Goal: Information Seeking & Learning: Learn about a topic

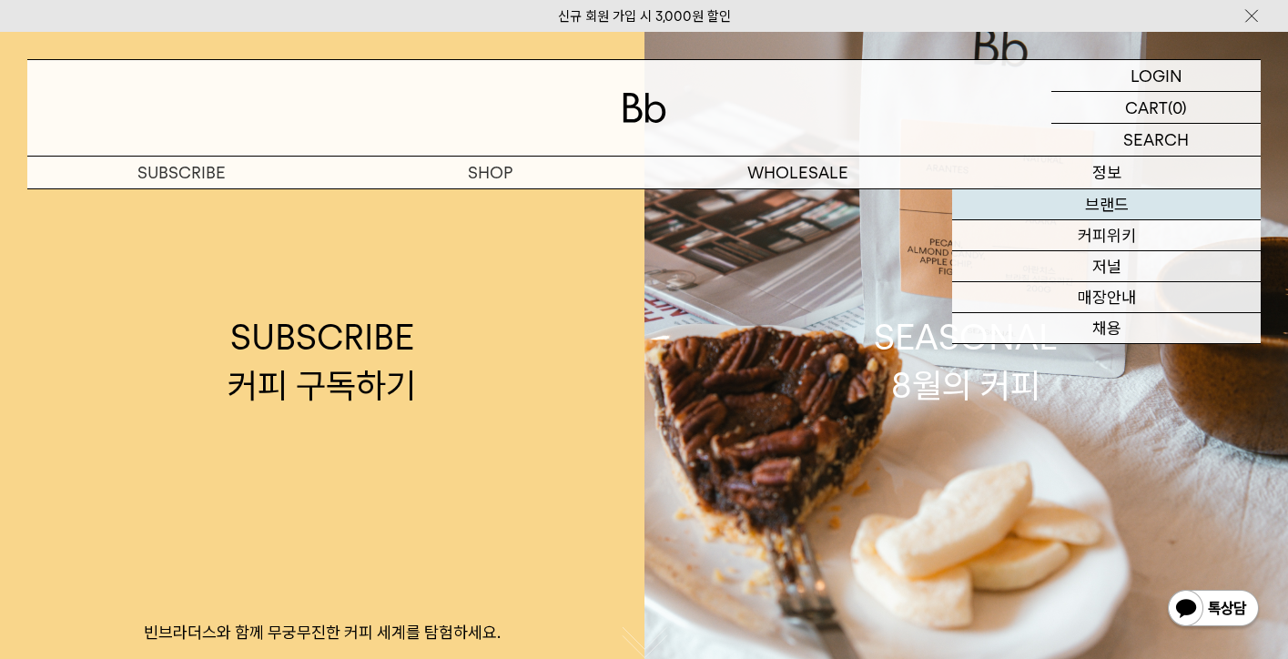
click at [1084, 198] on link "브랜드" at bounding box center [1106, 204] width 309 height 31
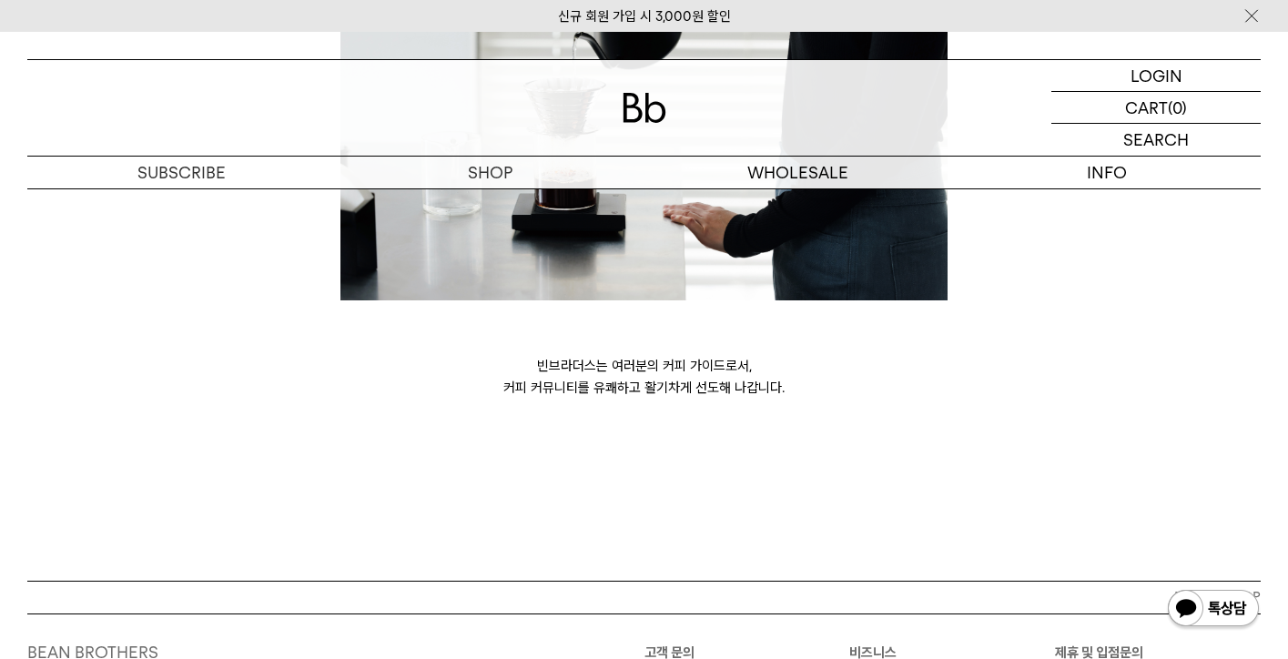
scroll to position [4904, 0]
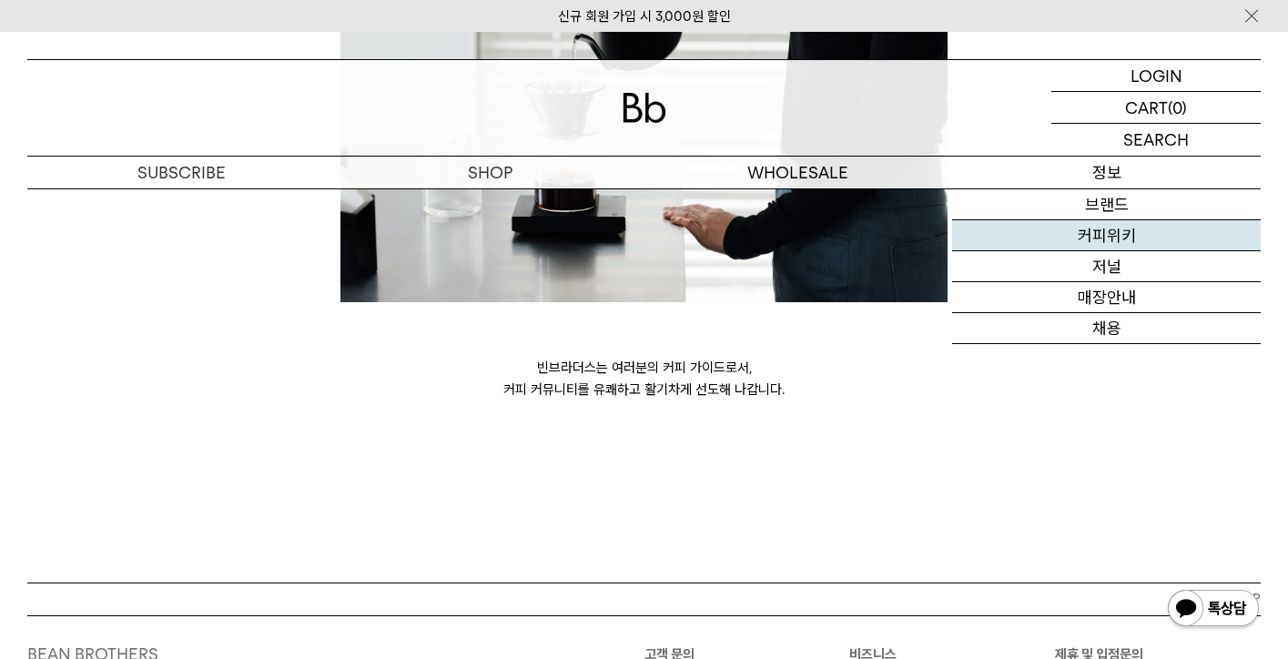
click at [1051, 240] on link "커피위키" at bounding box center [1106, 235] width 309 height 31
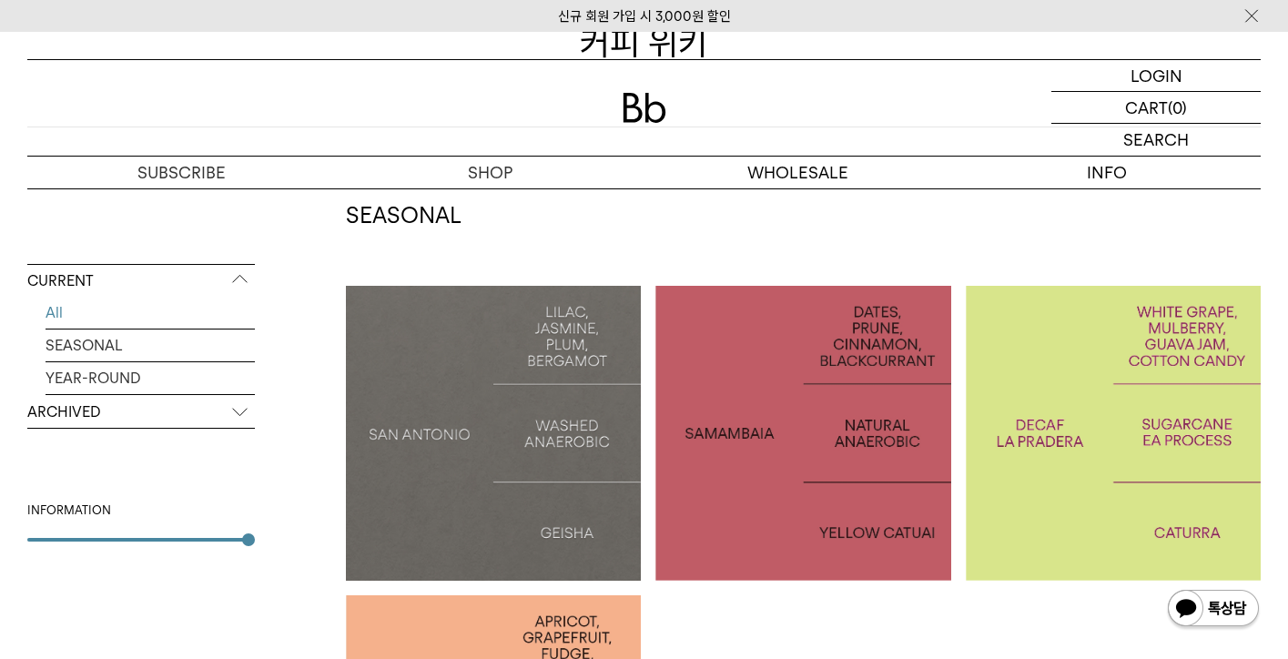
scroll to position [516, 0]
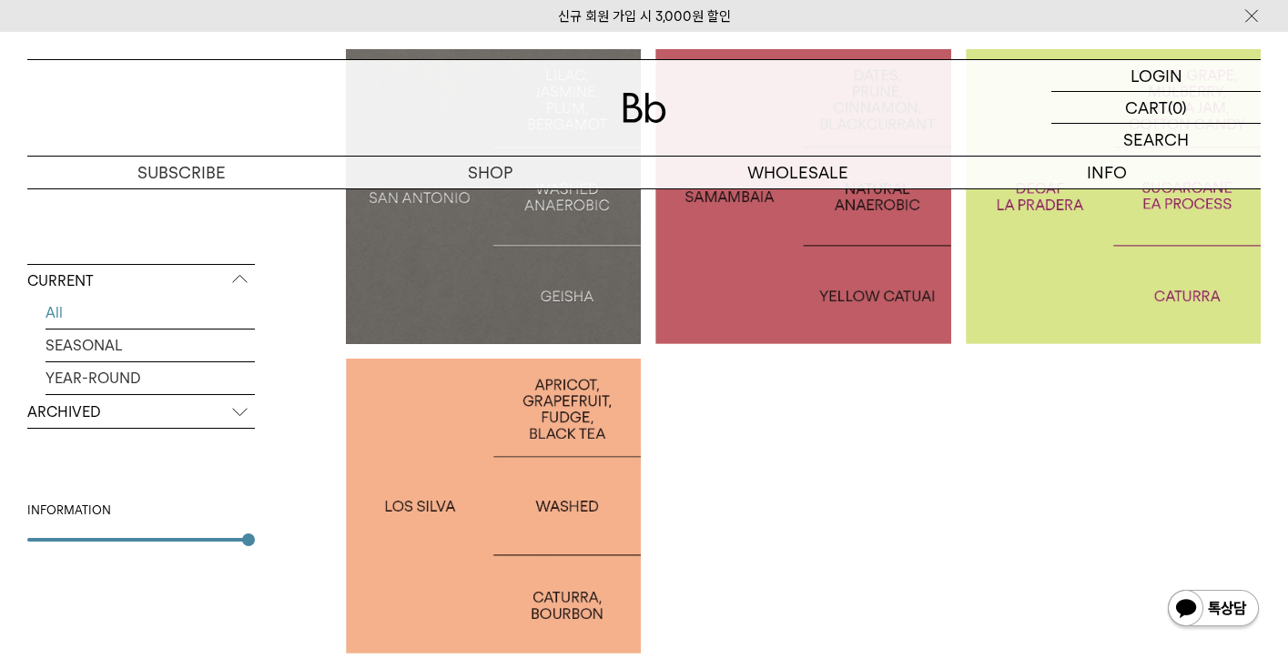
click at [535, 319] on div at bounding box center [493, 196] width 295 height 295
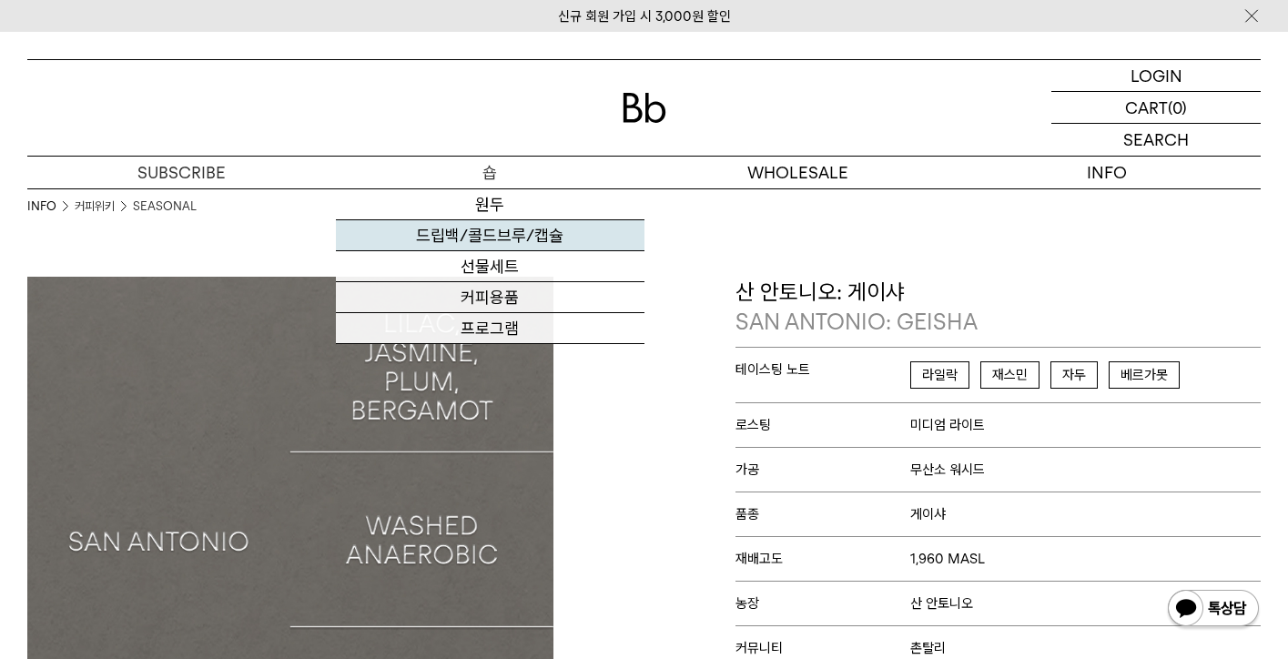
click at [515, 226] on link "드립백/콜드브루/캡슐" at bounding box center [490, 235] width 309 height 31
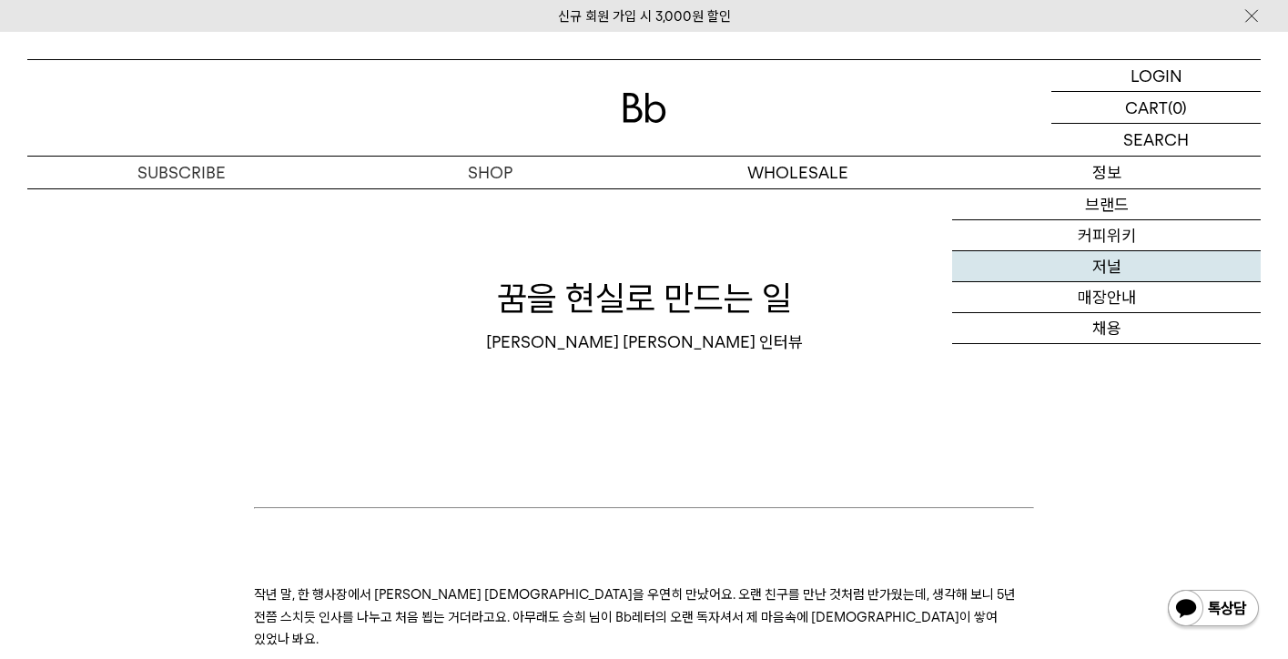
click at [1131, 274] on link "저널" at bounding box center [1106, 266] width 309 height 31
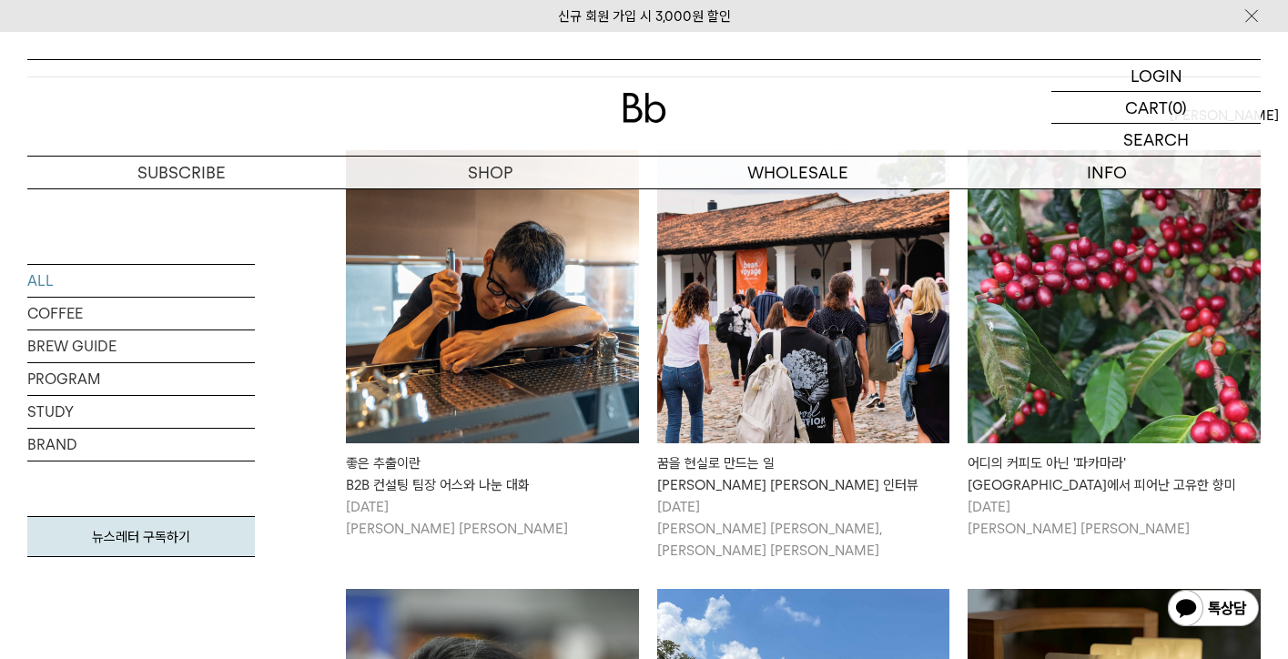
scroll to position [112, 0]
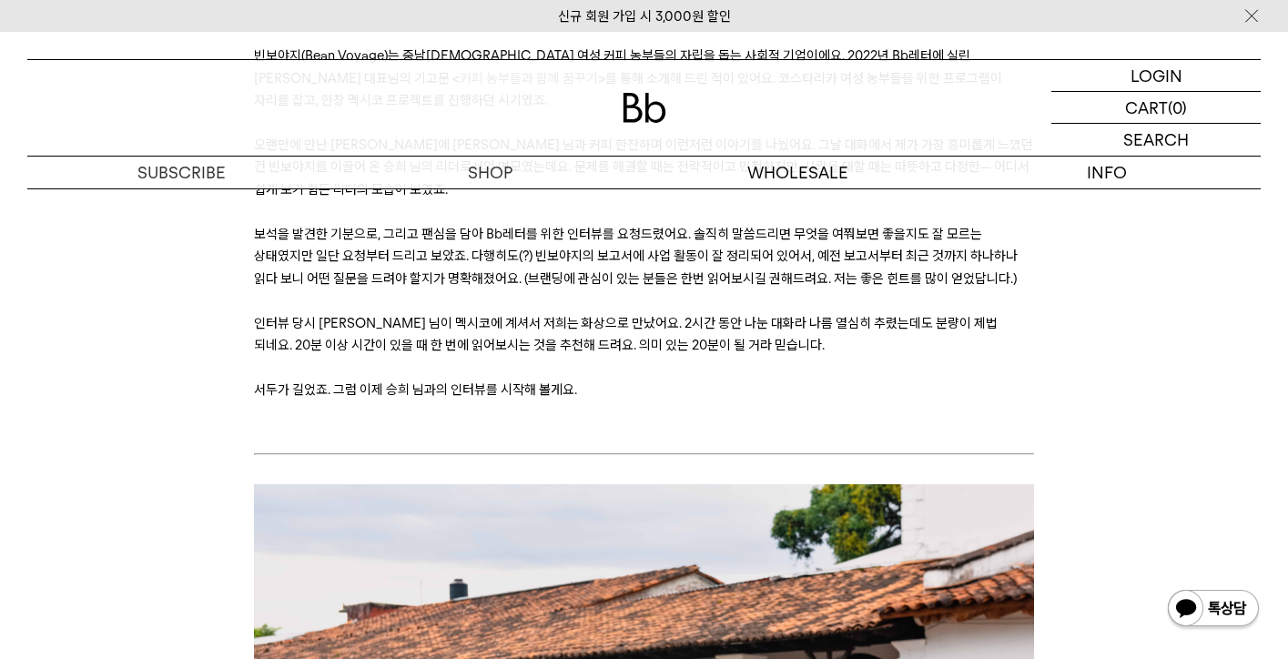
scroll to position [1272, 0]
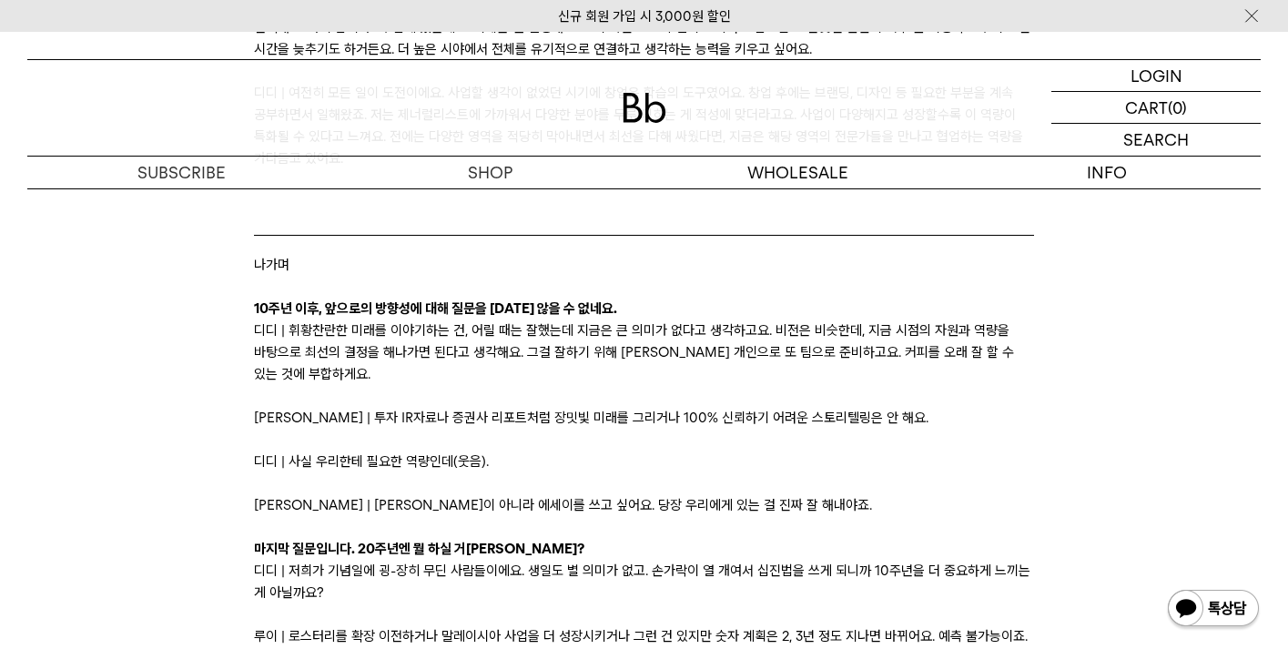
scroll to position [11991, 0]
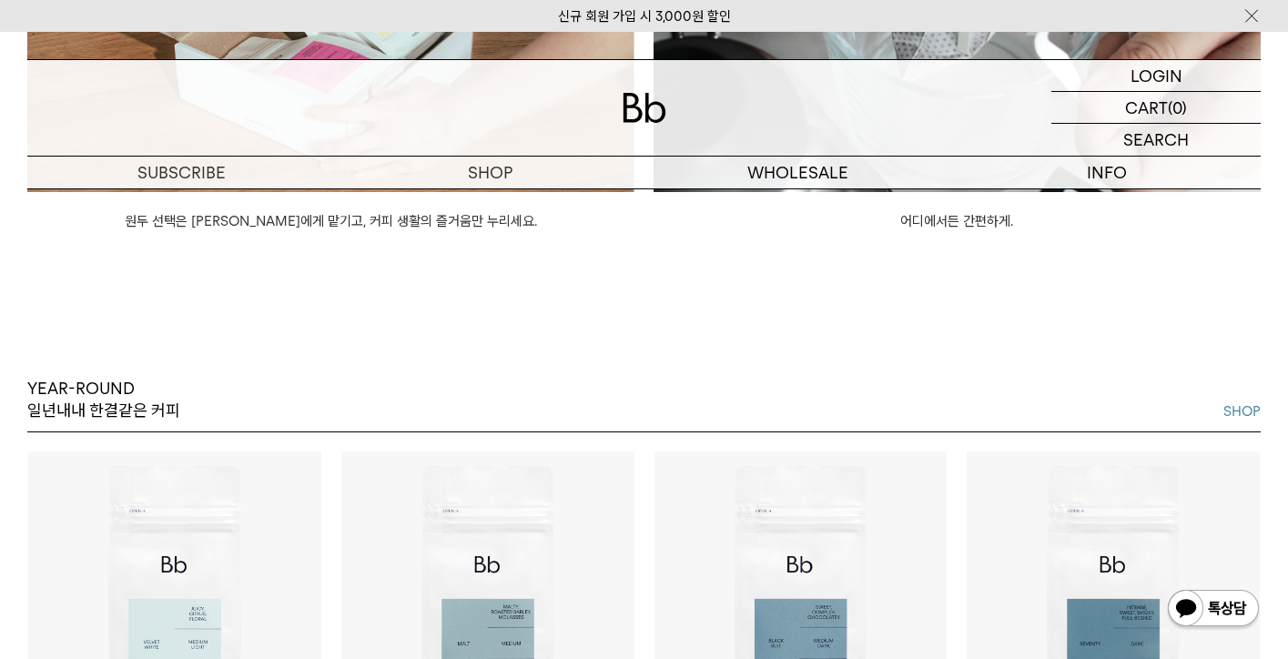
scroll to position [1949, 0]
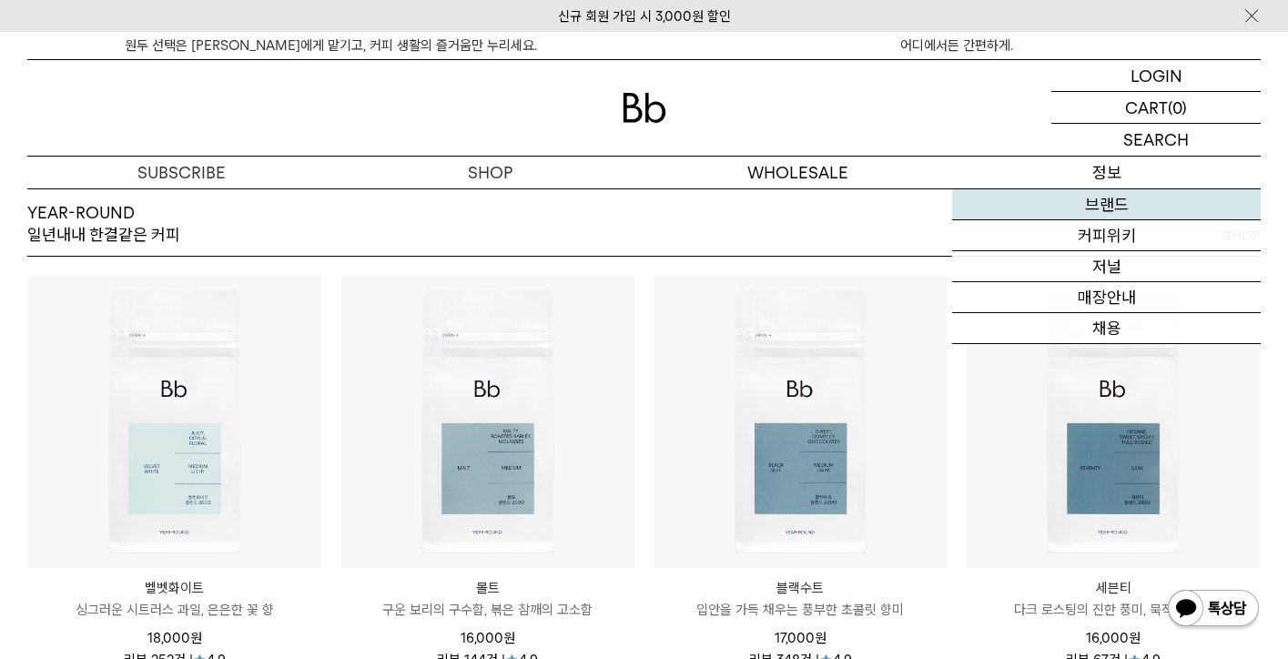
click at [1100, 211] on link "브랜드" at bounding box center [1106, 204] width 309 height 31
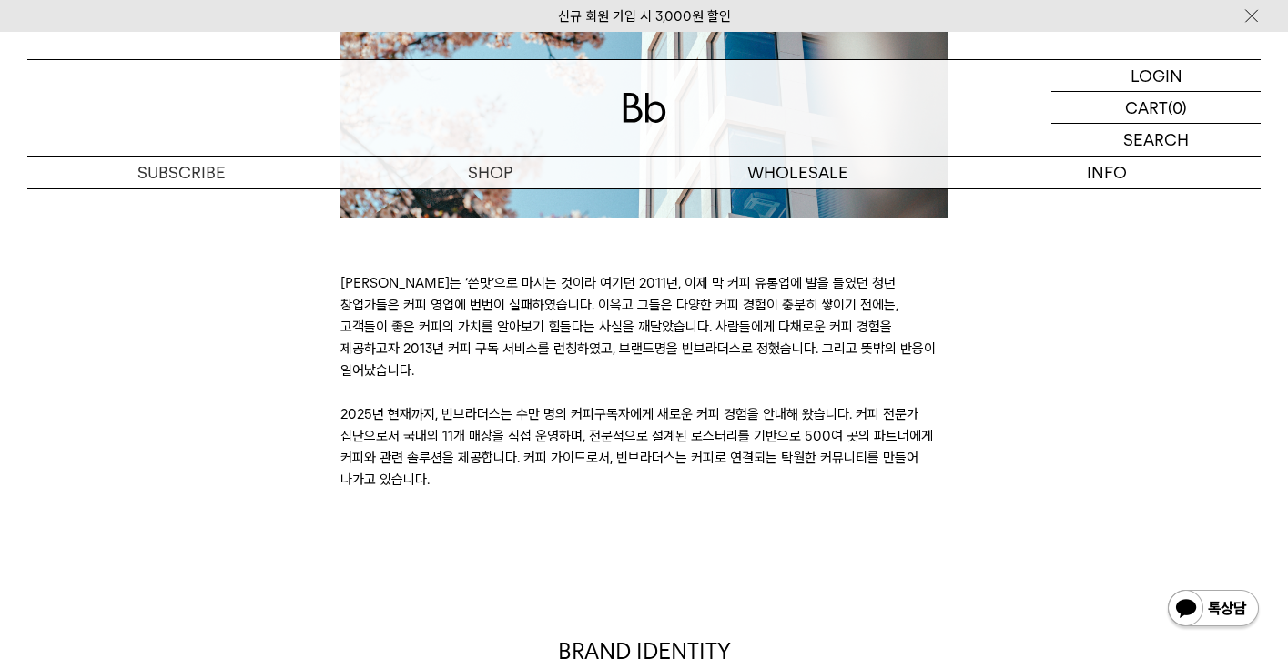
scroll to position [589, 0]
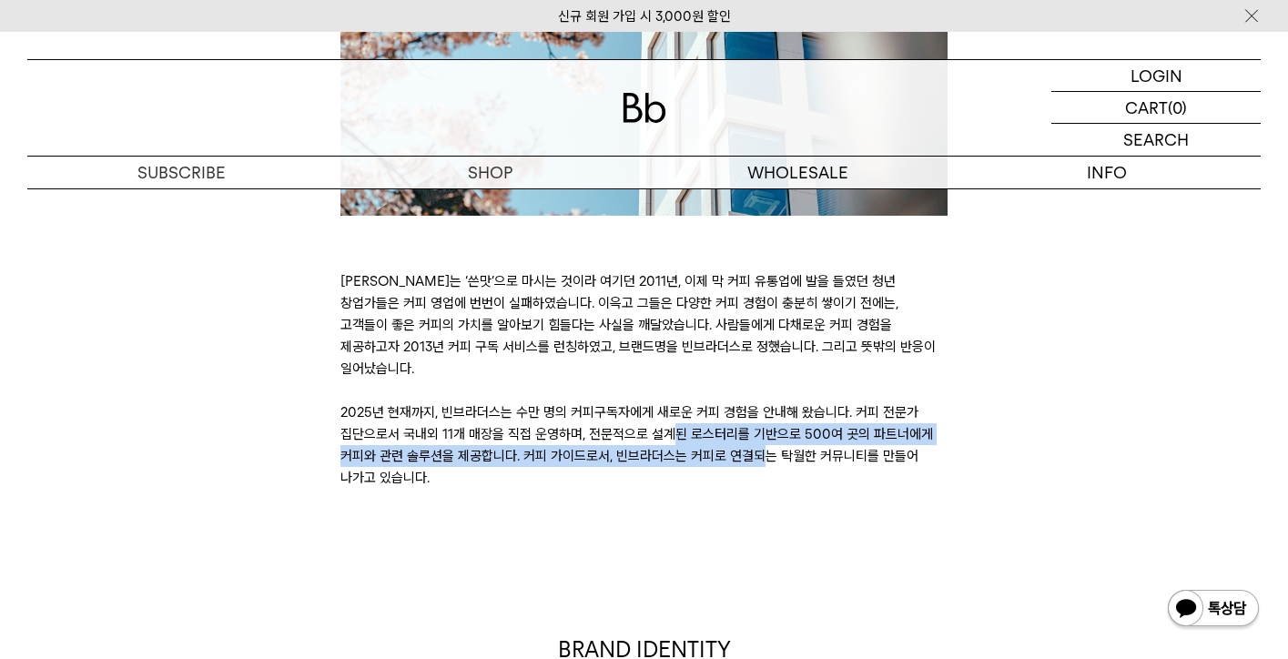
drag, startPoint x: 403, startPoint y: 407, endPoint x: 475, endPoint y: 439, distance: 78.7
click at [475, 439] on p "커피는 ‘쓴맛’으로 마시는 것이라 여기던 2011년, 이제 막 커피 유통업에 발을 들였던 청년 창업가들은 커피 영업에 번번이 실패하였습니다. …" at bounding box center [644, 379] width 608 height 218
copy p "국내외 11개 매장을 직접 운영하며, 전문적으로 설계된 로스터리를 기반으로 500여 곳의 파트너에게 커피와 관련 솔루션을 제공"
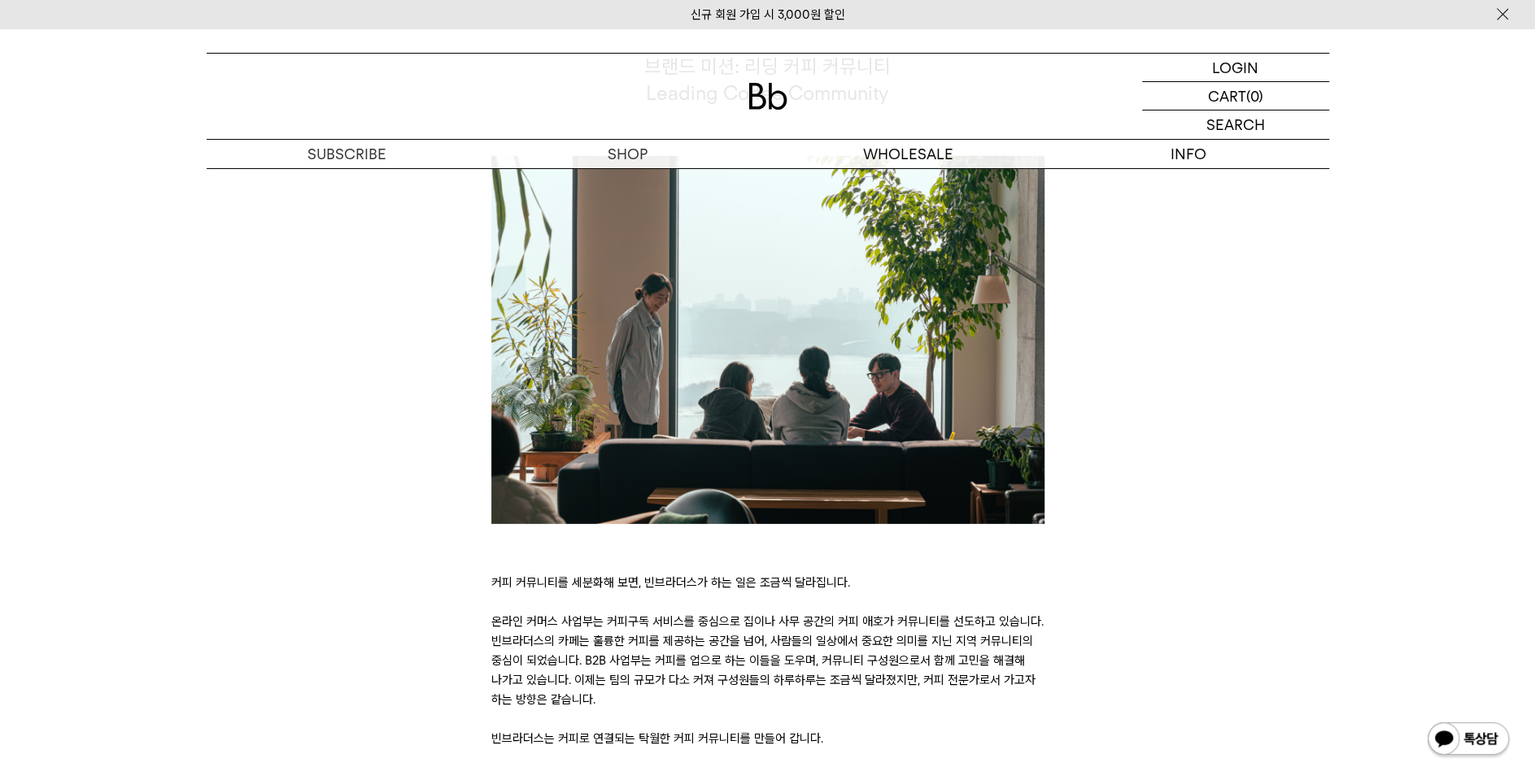
scroll to position [3523, 0]
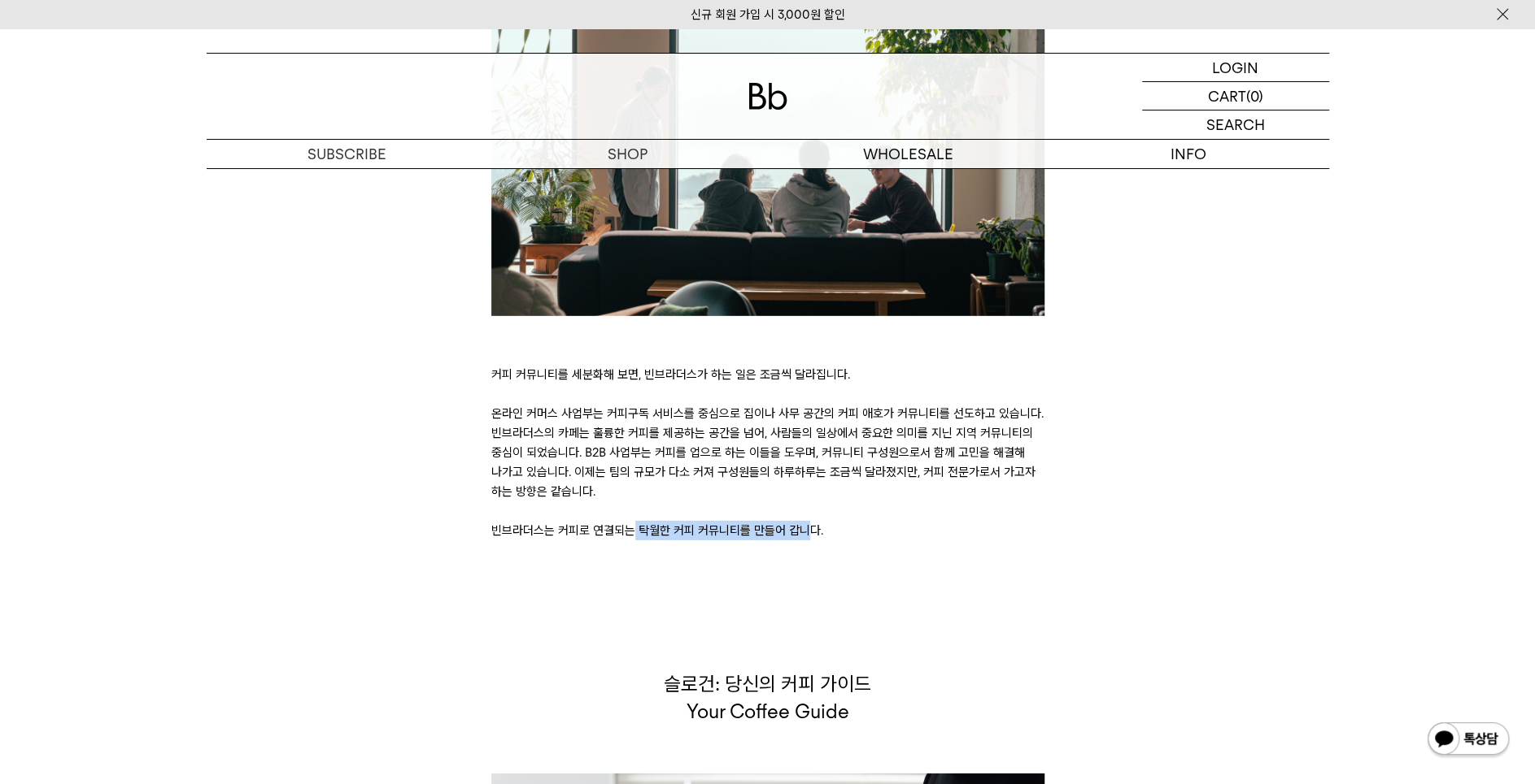
drag, startPoint x: 556, startPoint y: 494, endPoint x: 737, endPoint y: 494, distance: 181.0
click at [737, 494] on p "커피 커뮤니티를 세분화해 보면, 빈브라더스가 하는 일은 조금씩 달라집니다. 온라인 커머스 사업부는 커피구독 서비스를 중심으로 집이나 사무 공간…" at bounding box center [768, 453] width 553 height 176
copy p "커피로 연결되는 탁월한 커피 커뮤니티"
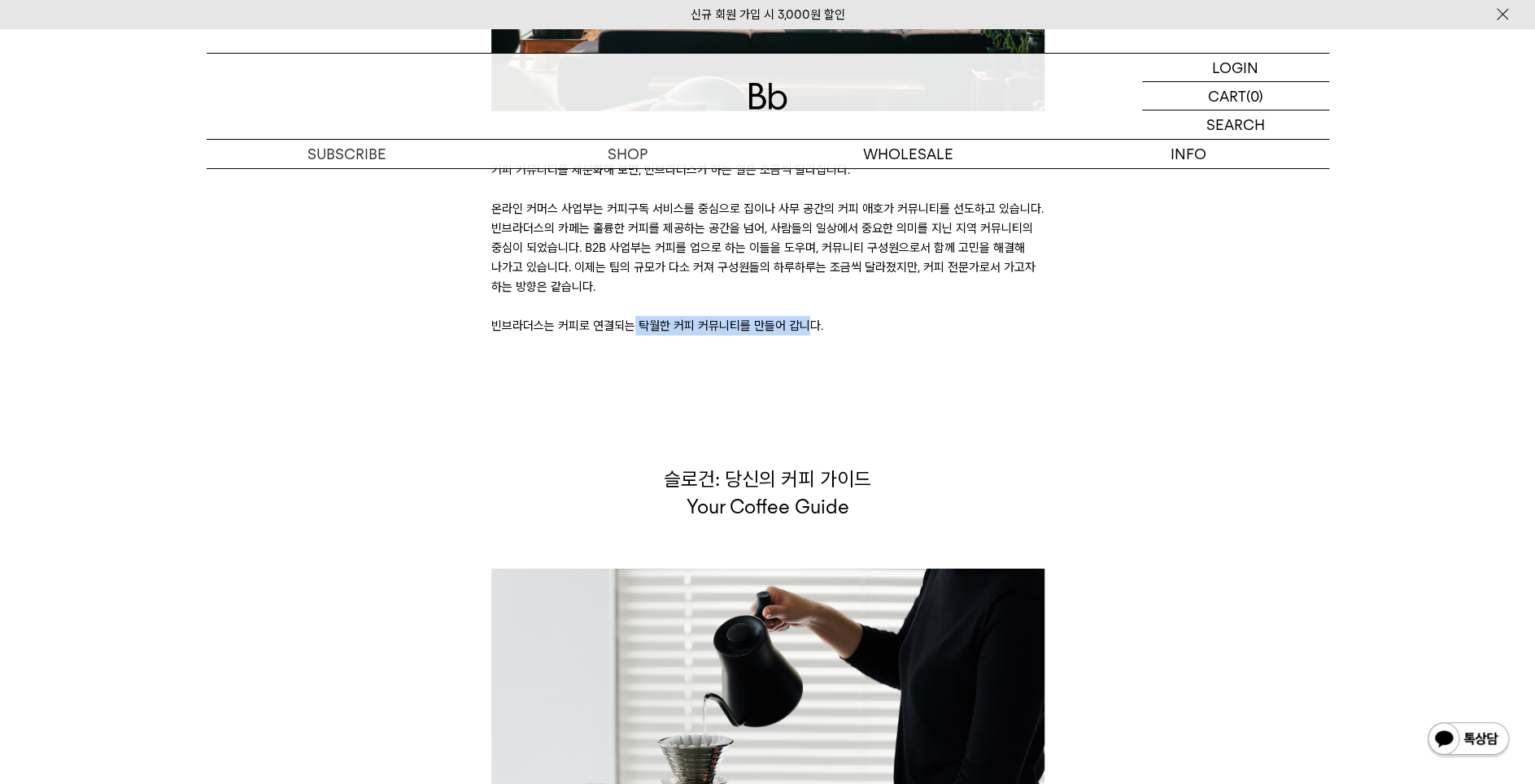
drag, startPoint x: 729, startPoint y: 438, endPoint x: 925, endPoint y: 468, distance: 198.3
click at [929, 469] on p "슬로건: 당신의 커피 가이드 Your Coffee Guide" at bounding box center [768, 493] width 553 height 54
click at [877, 468] on p "슬로건: 당신의 커피 가이드 Your Coffee Guide" at bounding box center [768, 493] width 553 height 54
drag, startPoint x: 877, startPoint y: 468, endPoint x: 572, endPoint y: 404, distance: 311.6
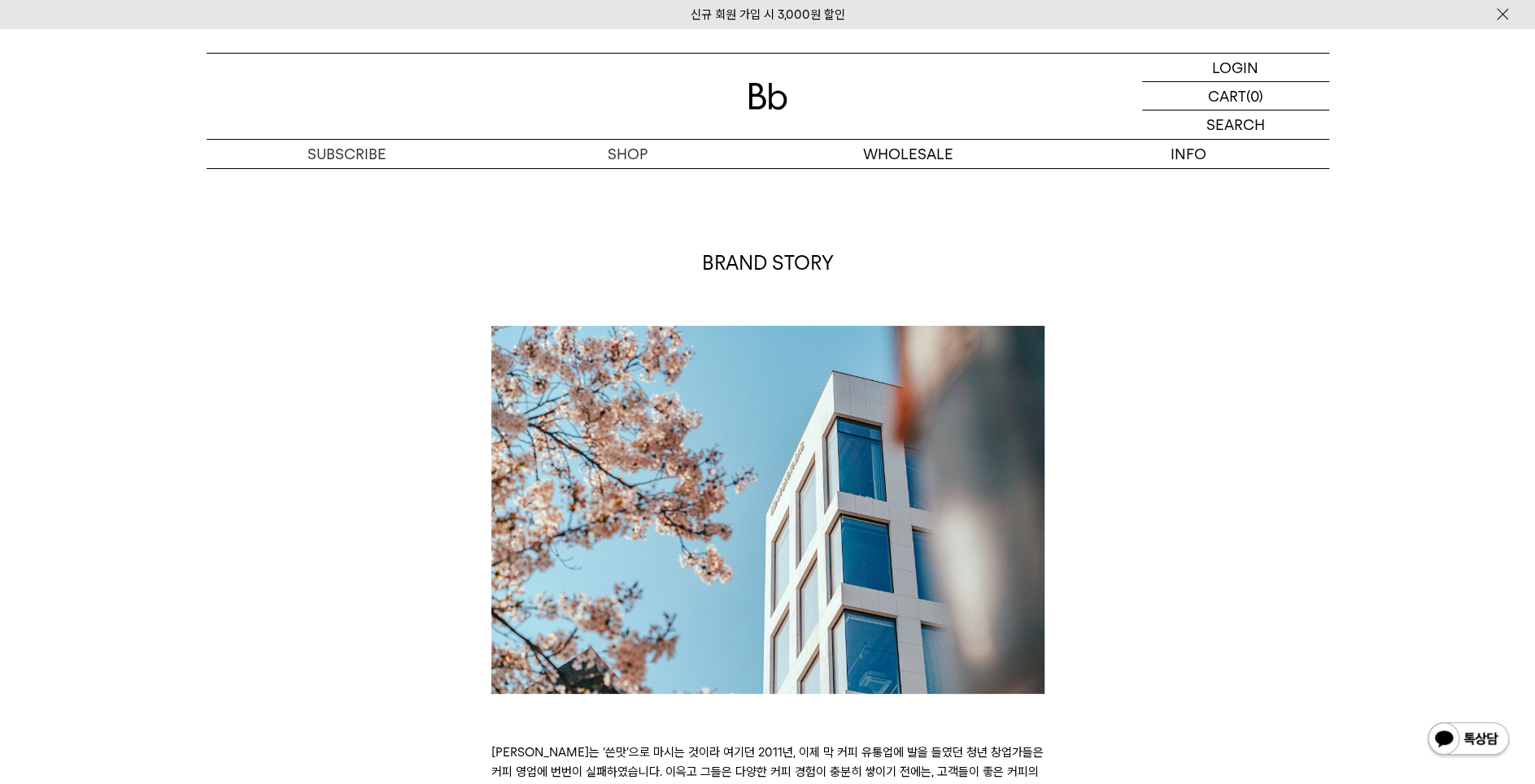
scroll to position [0, 0]
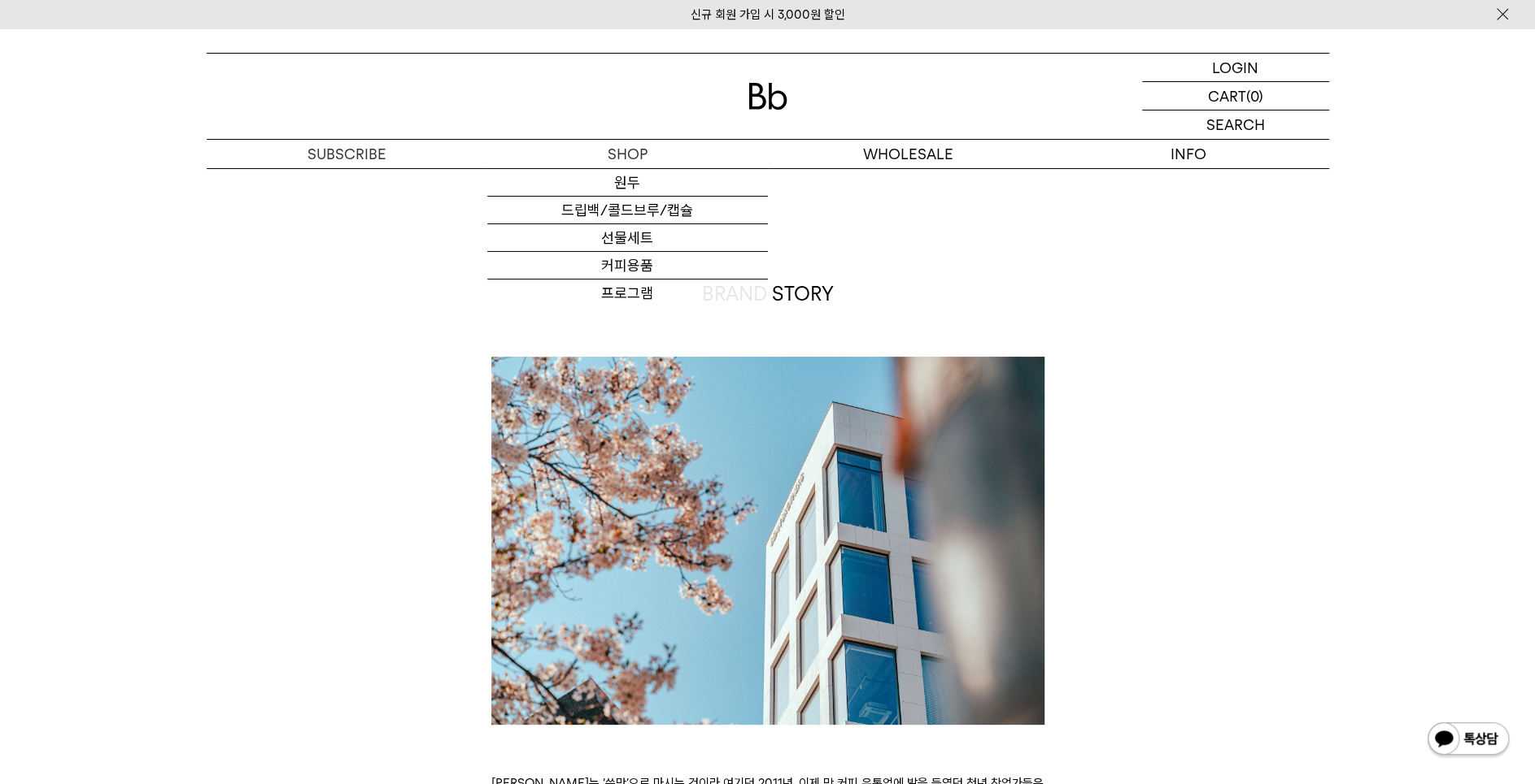
click at [760, 112] on div at bounding box center [768, 96] width 1122 height 86
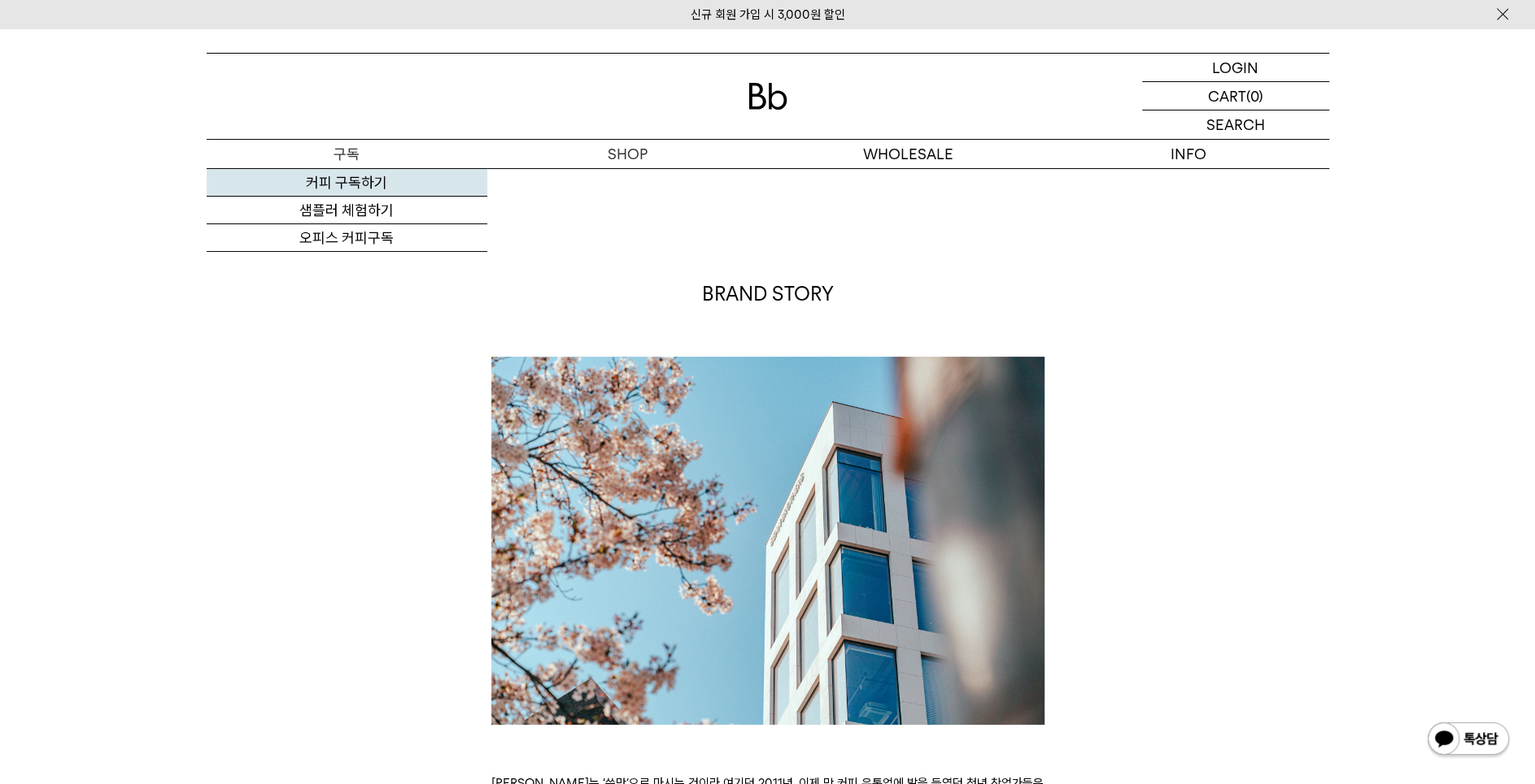
click at [354, 180] on link "커피 구독하기" at bounding box center [347, 182] width 281 height 28
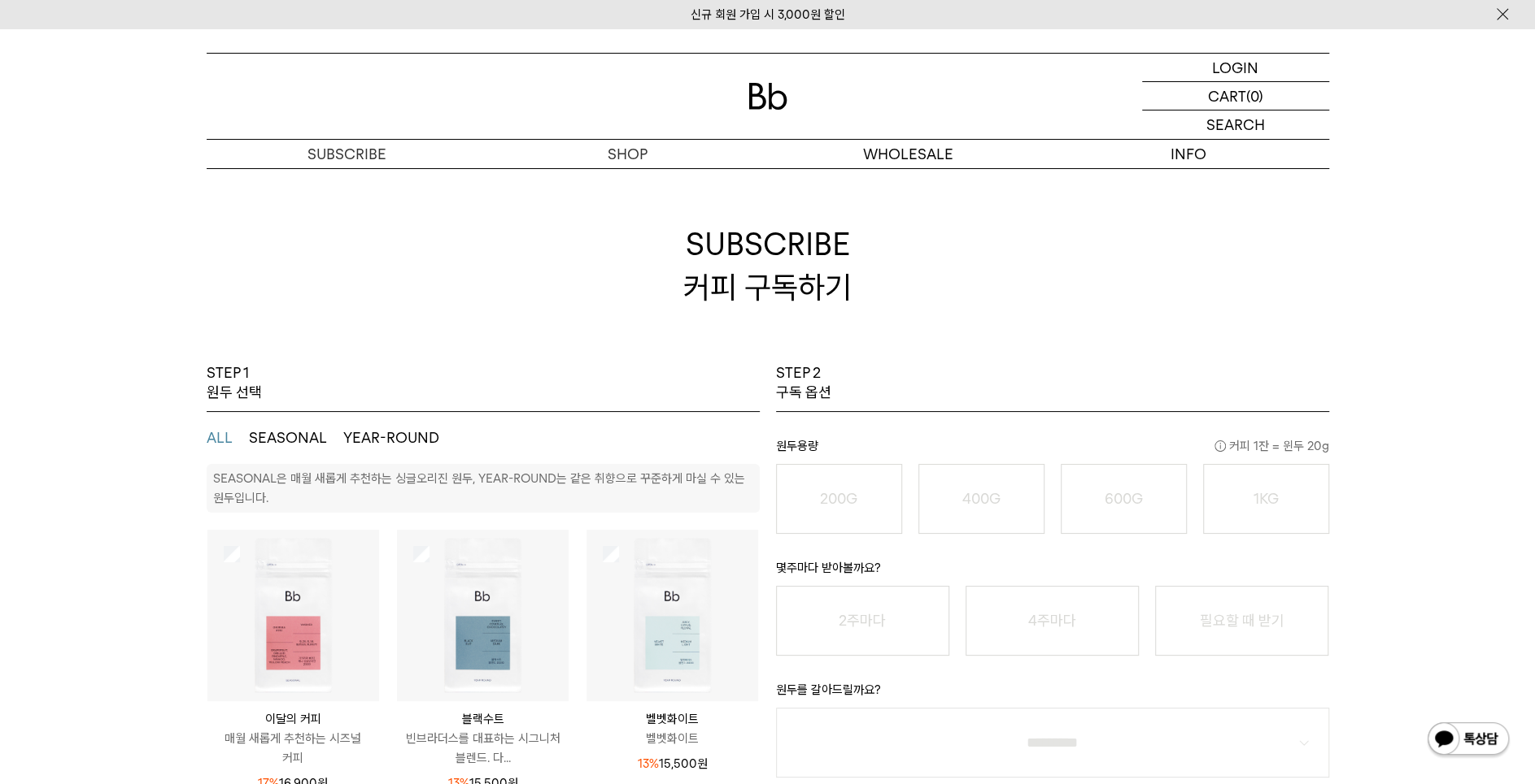
click at [766, 96] on img at bounding box center [768, 96] width 39 height 27
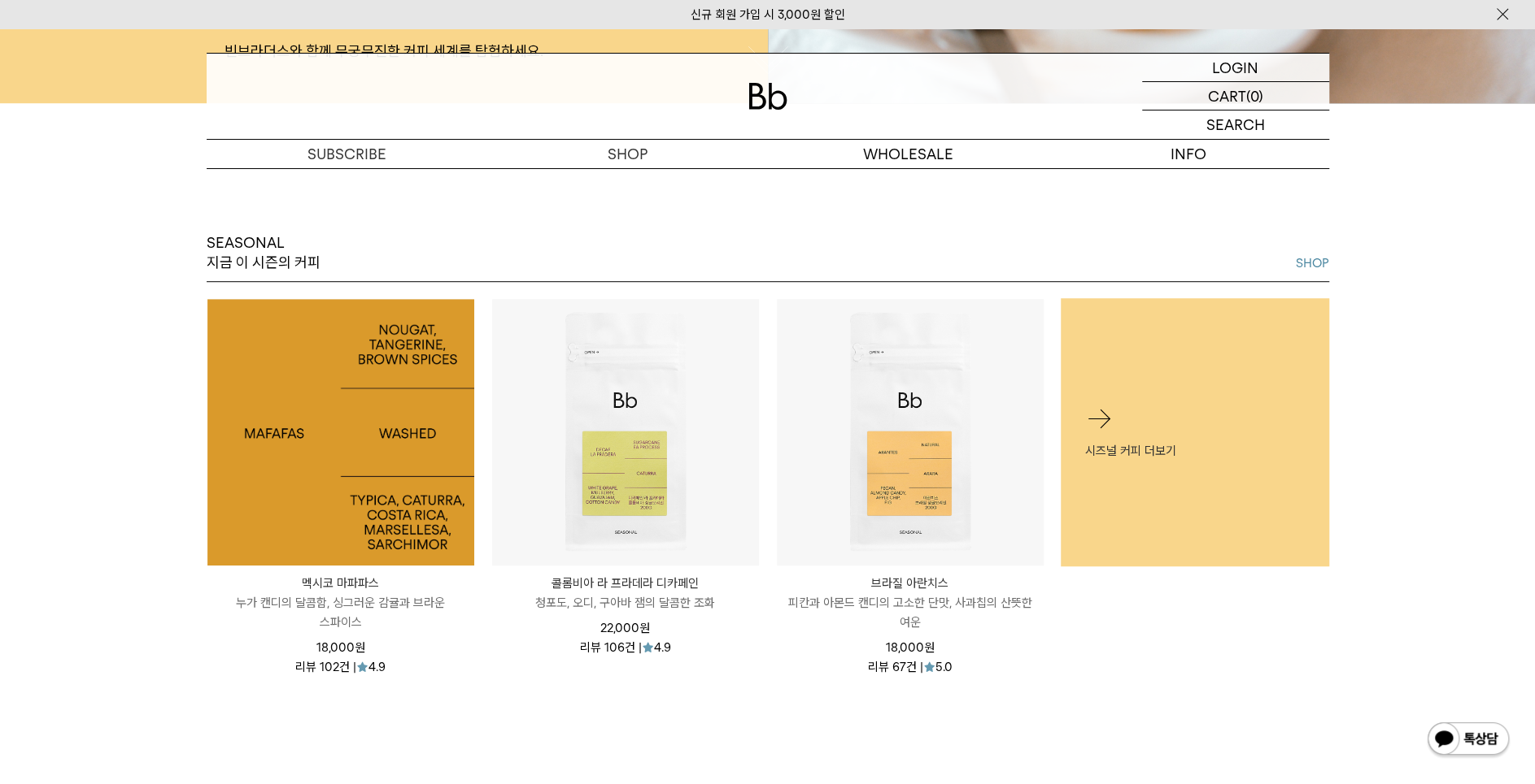
scroll to position [711, 0]
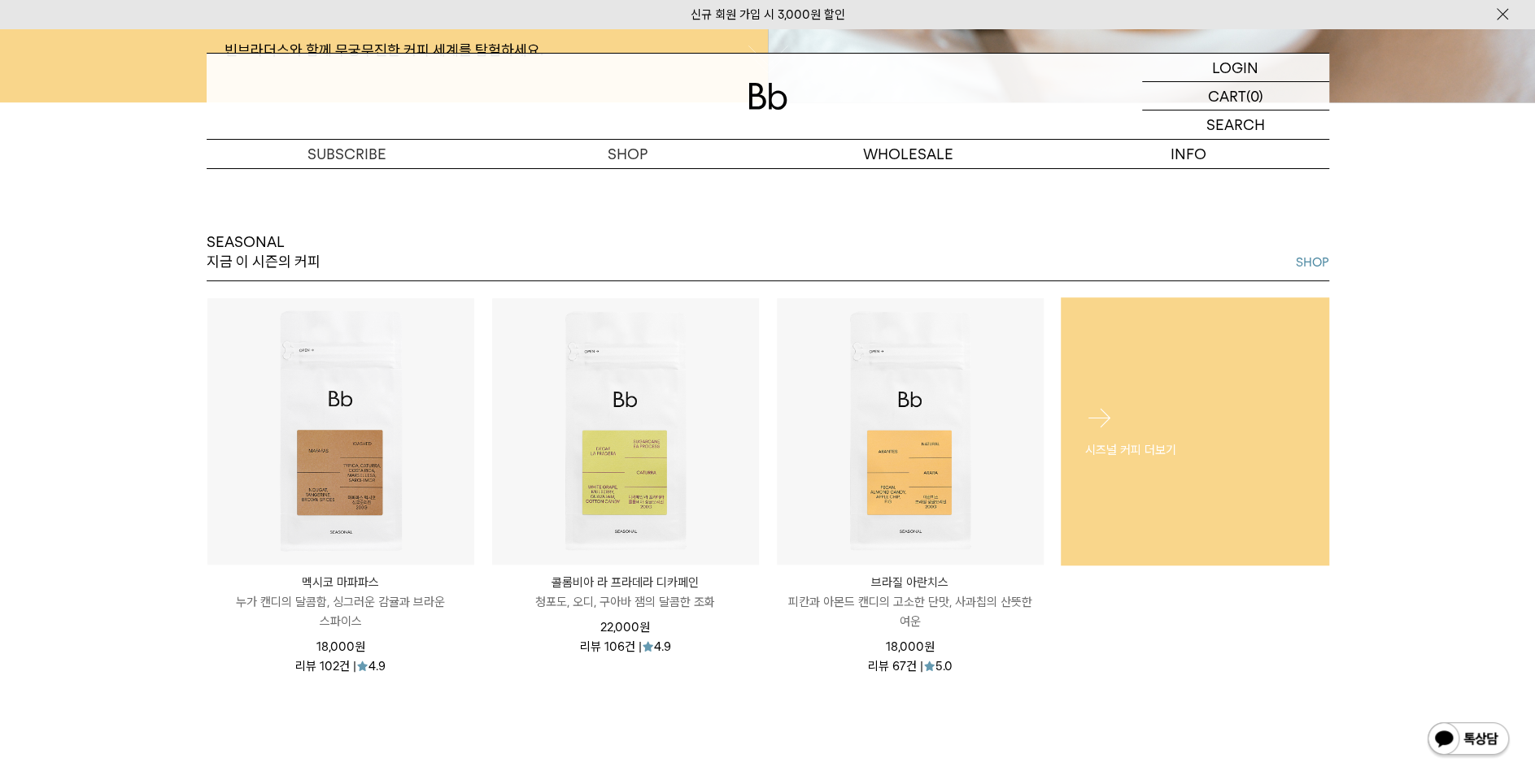
click at [1159, 511] on link "시즈널 커피 더보기" at bounding box center [1195, 431] width 268 height 268
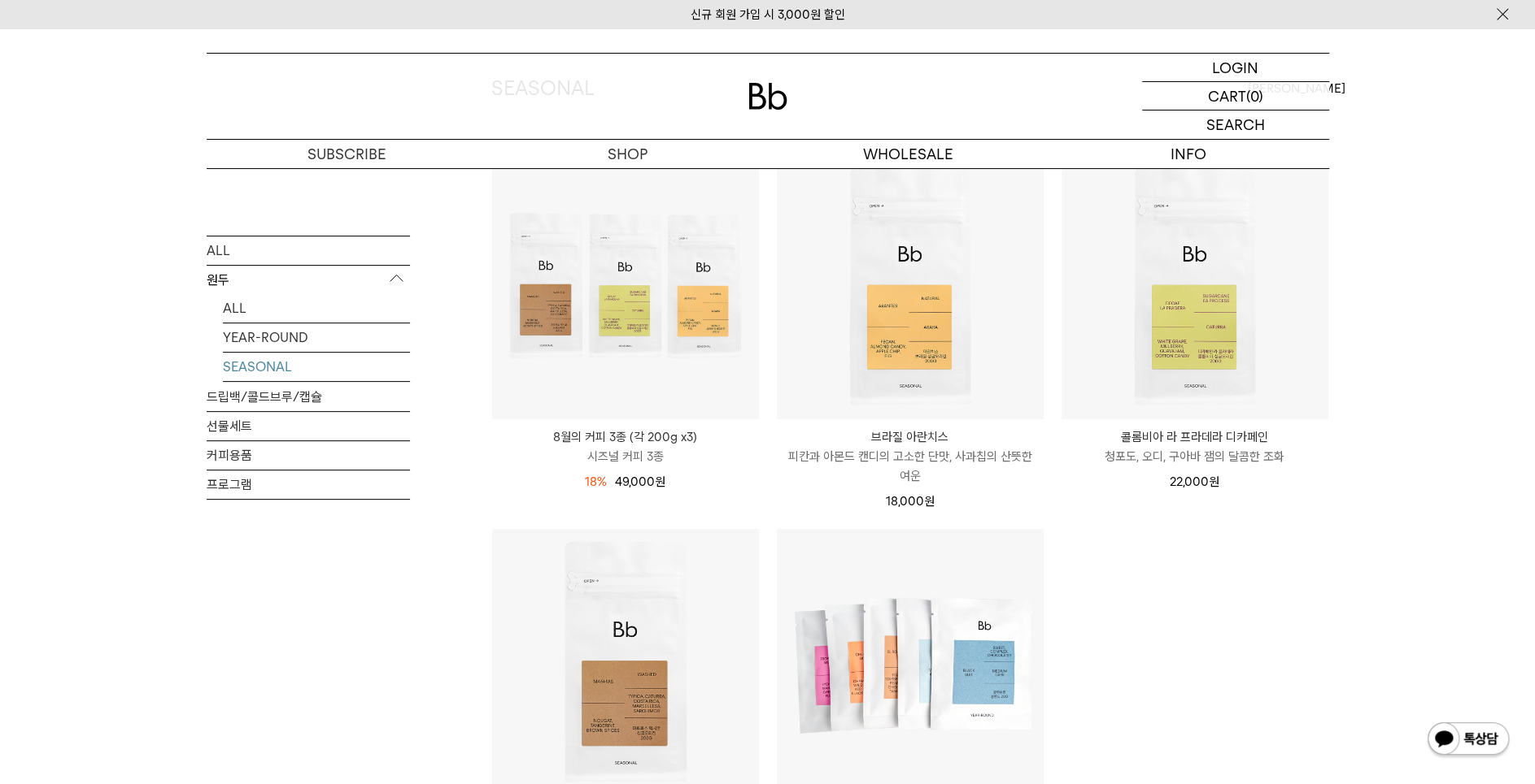
scroll to position [246, 0]
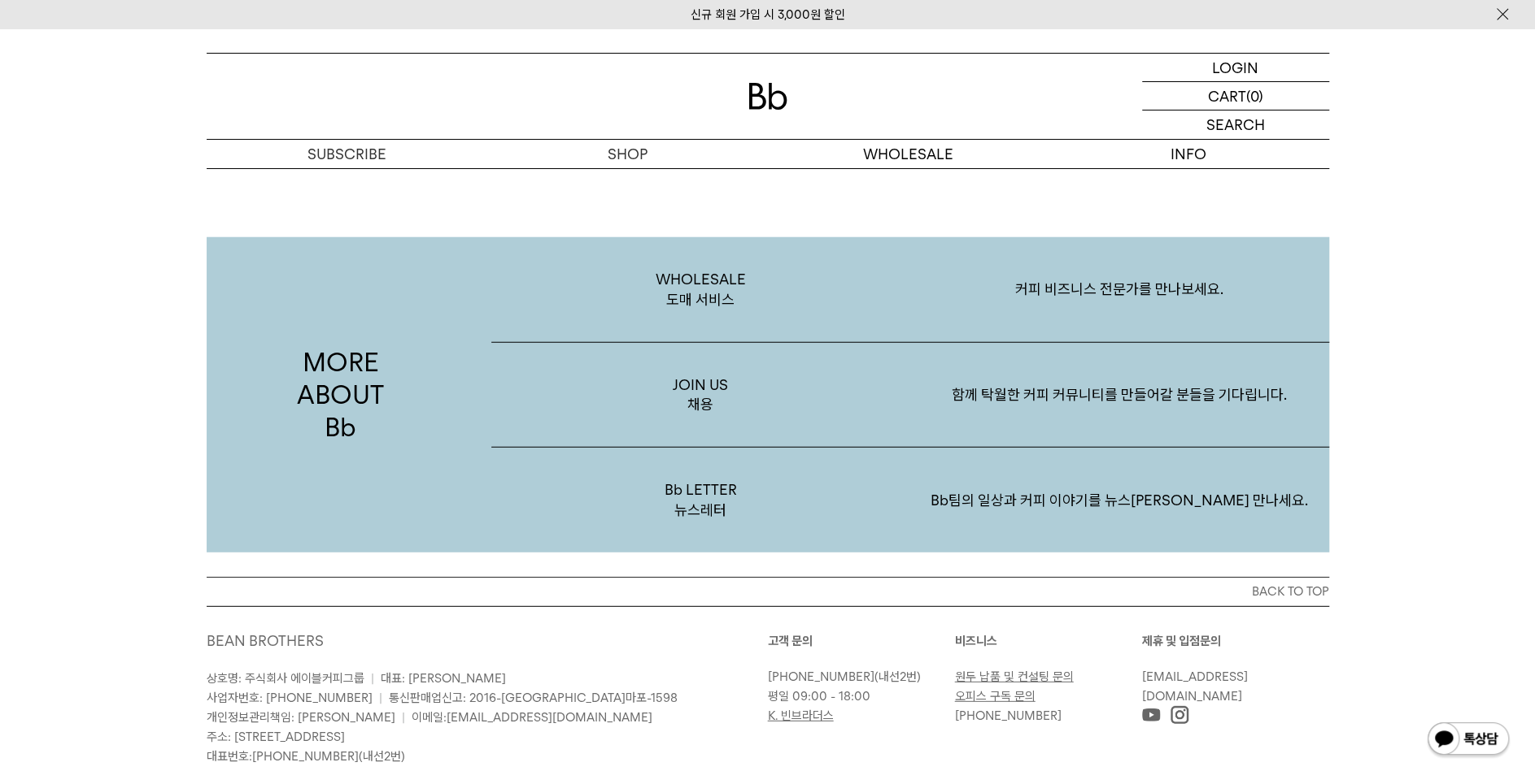
scroll to position [2871, 0]
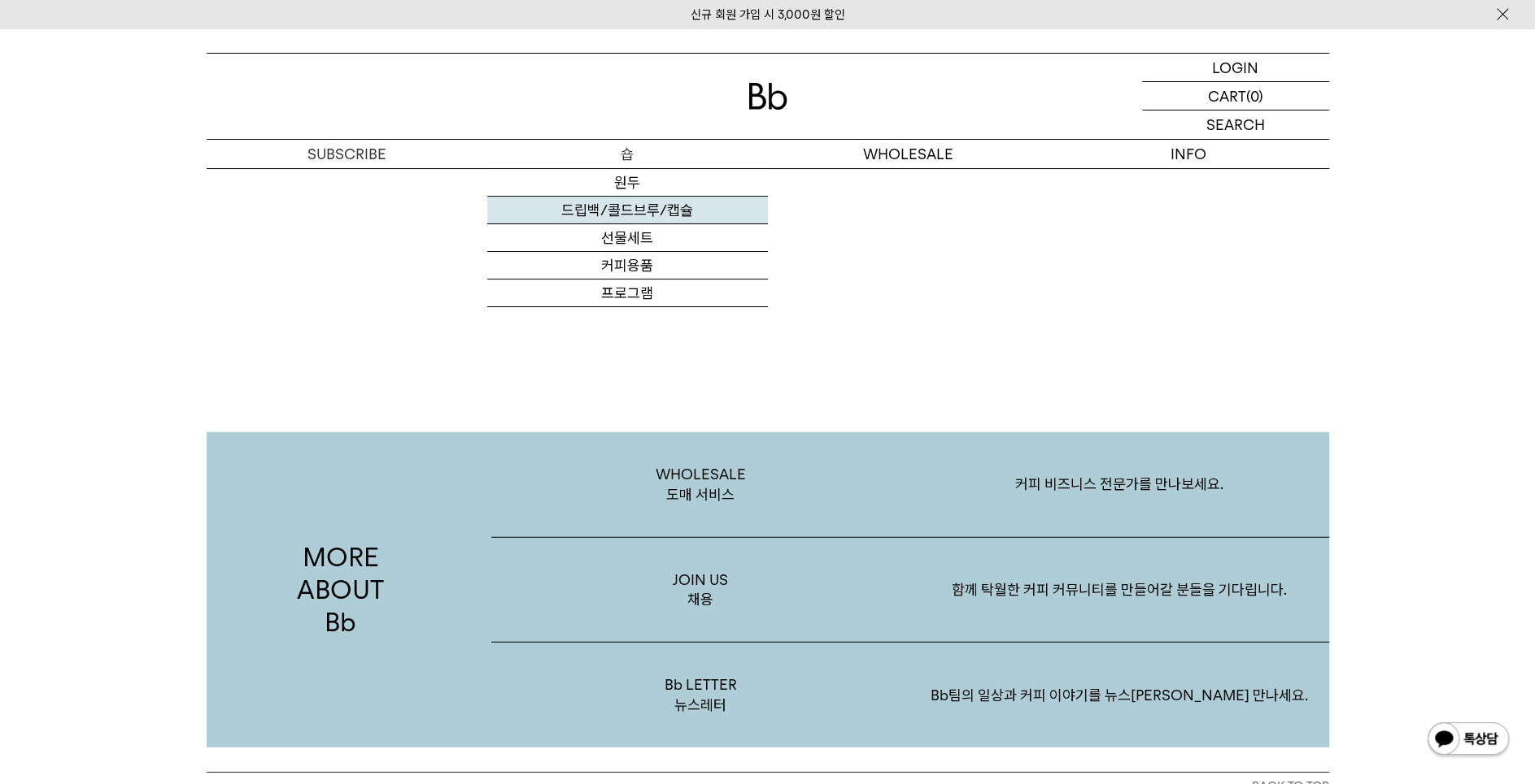
click at [657, 213] on link "드립백/콜드브루/캡슐" at bounding box center [627, 210] width 281 height 28
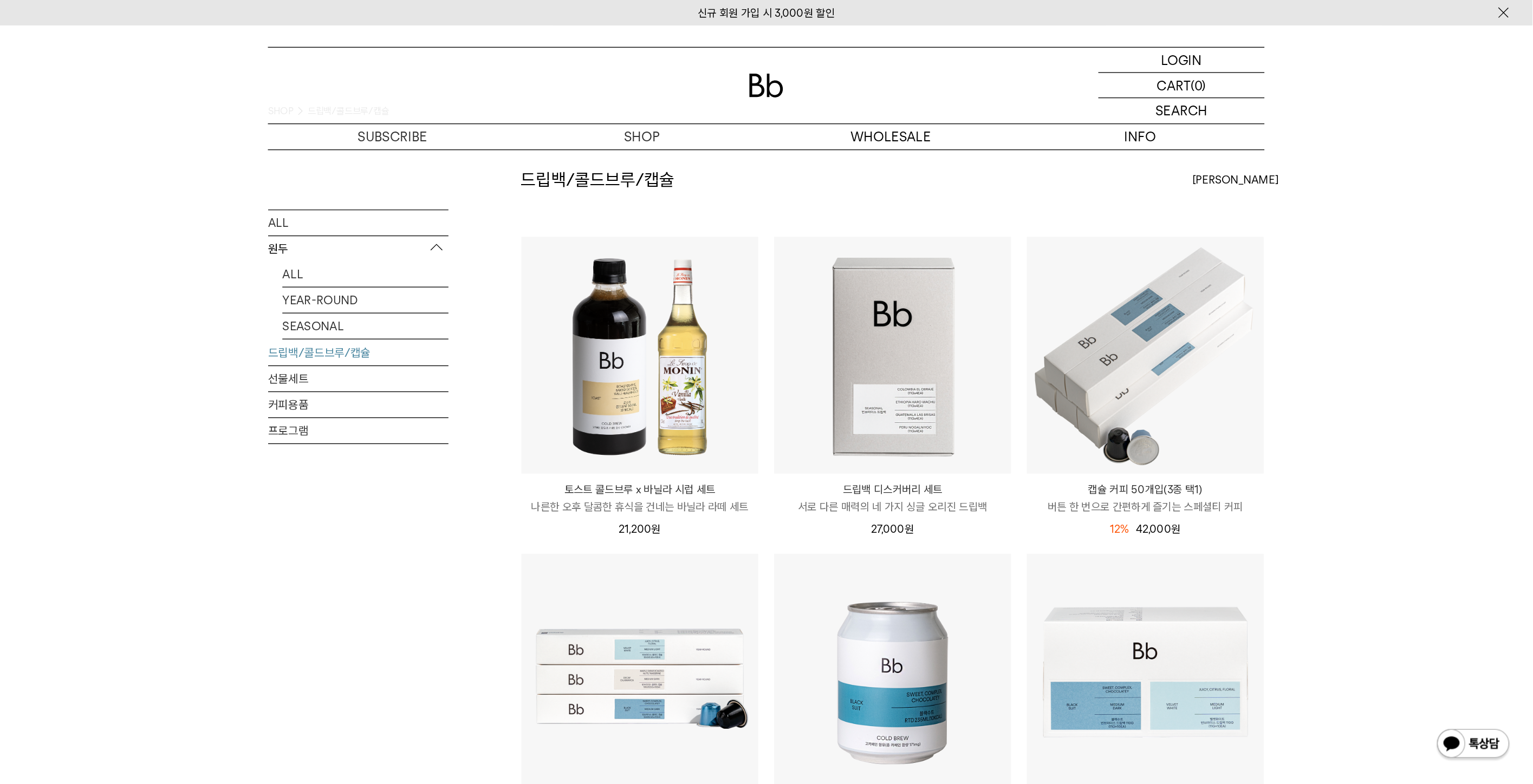
scroll to position [40, 0]
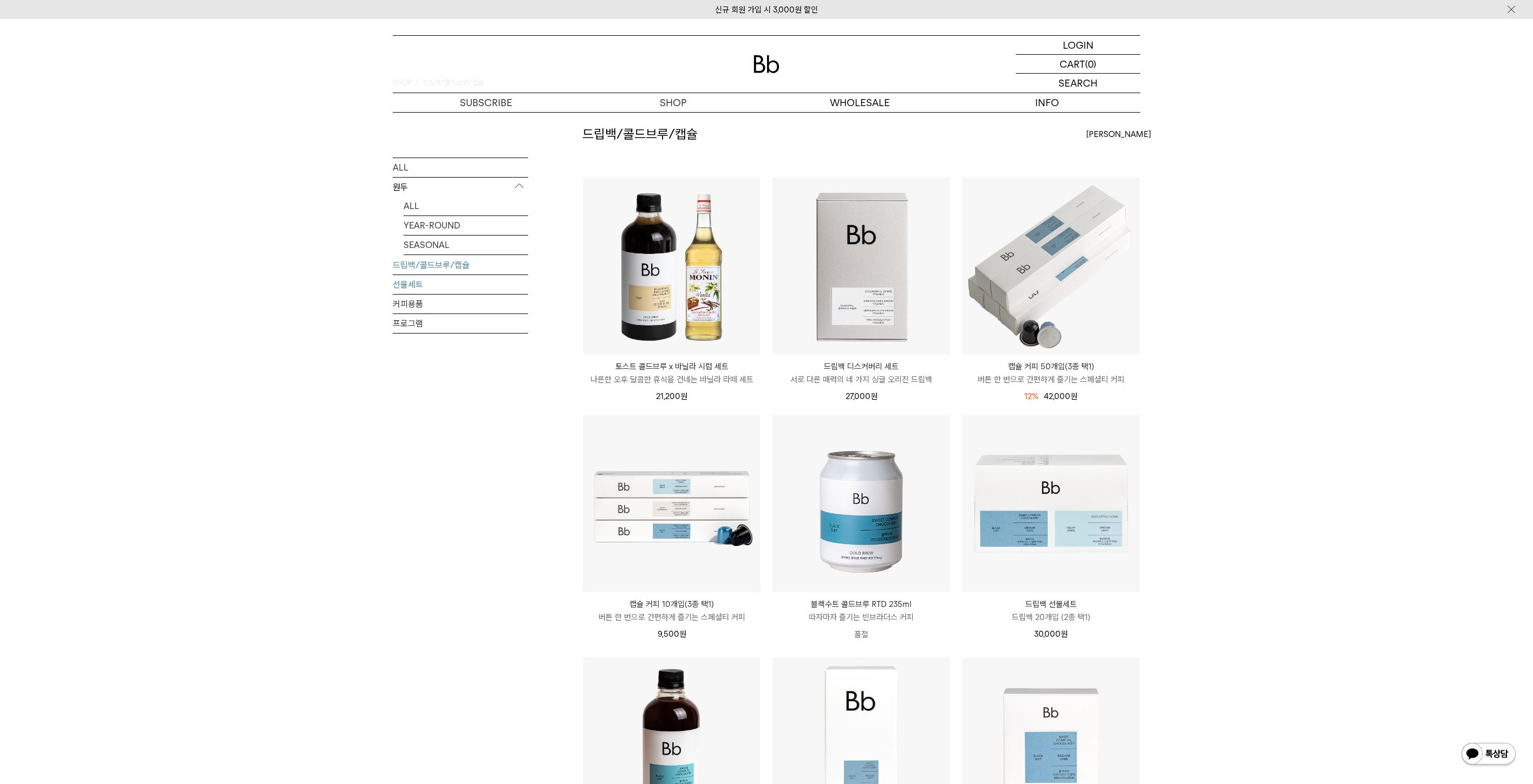
click at [429, 280] on link "선물세트" at bounding box center [461, 284] width 136 height 19
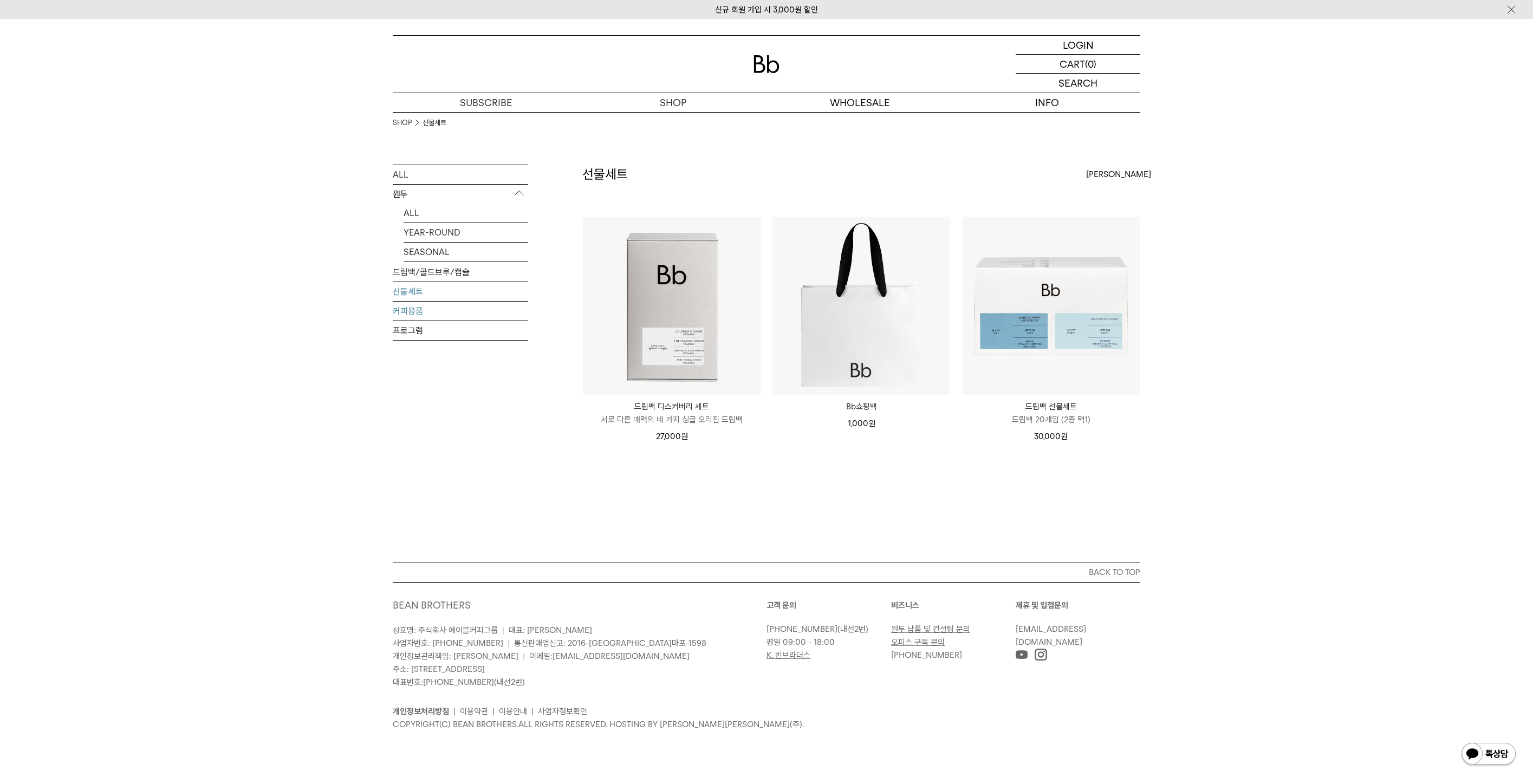
click at [460, 309] on link "커피용품" at bounding box center [461, 311] width 136 height 19
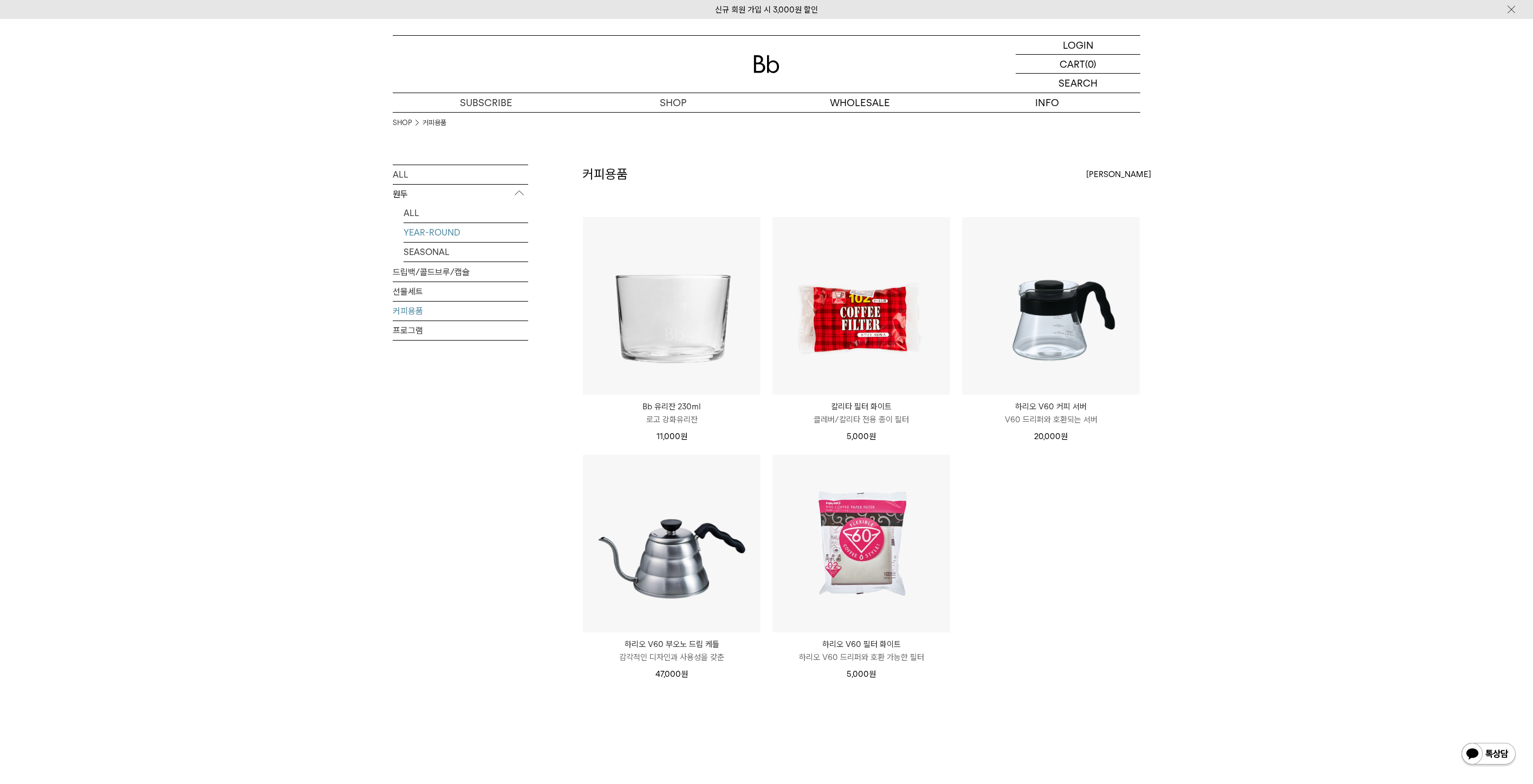
click at [470, 233] on link "YEAR-ROUND" at bounding box center [465, 233] width 124 height 19
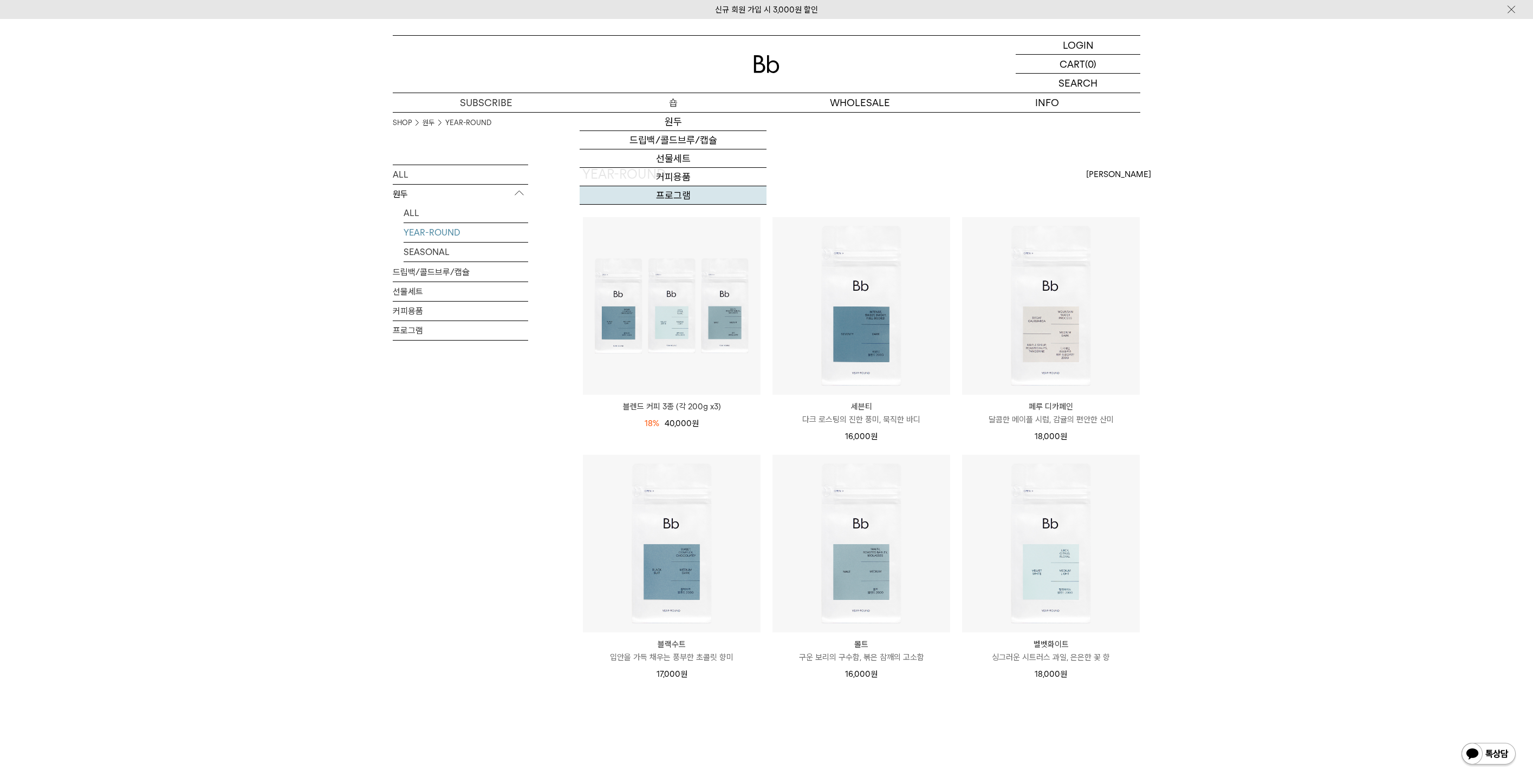
click at [709, 189] on link "프로그램" at bounding box center [673, 195] width 187 height 18
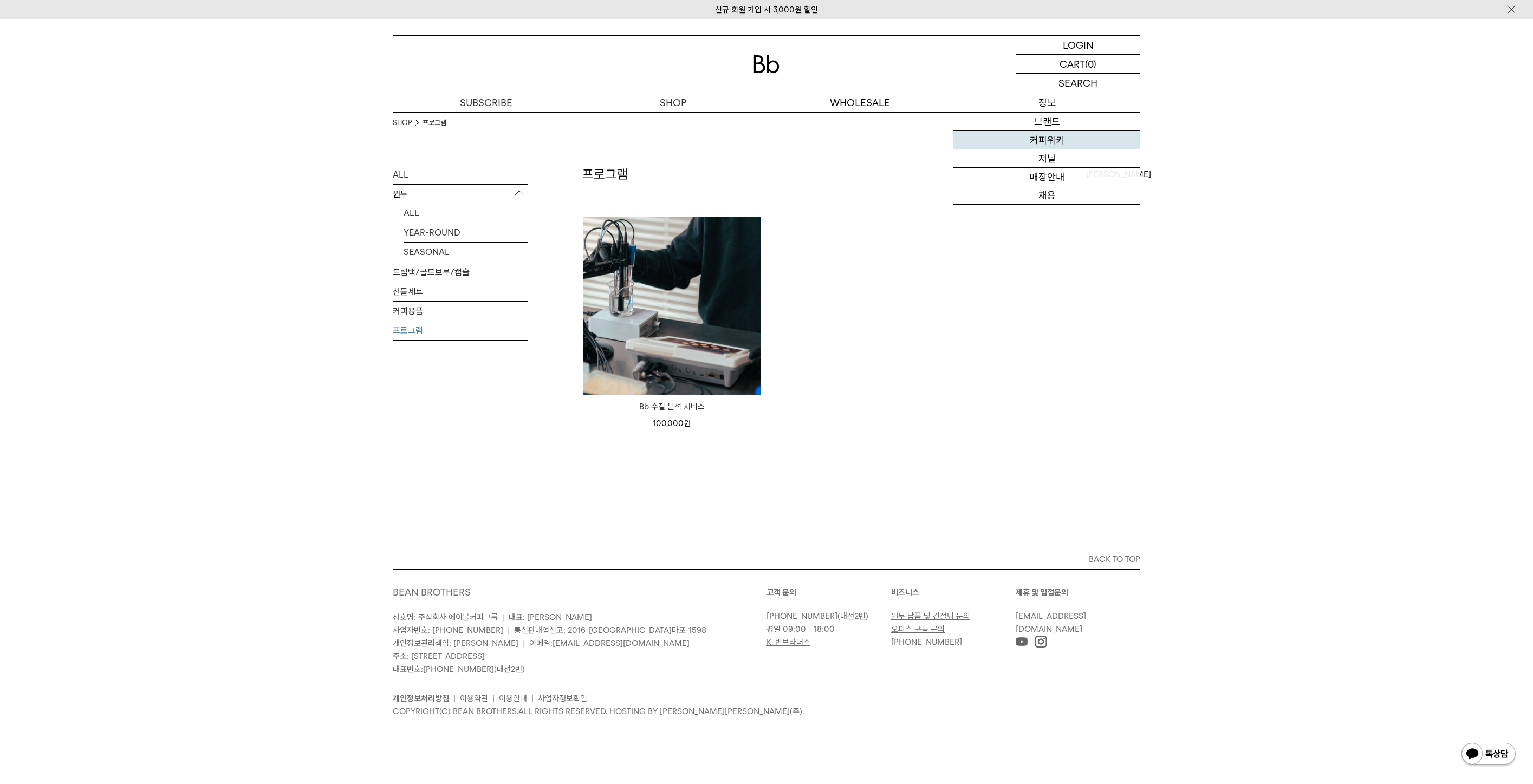
click at [1024, 144] on link "커피위키" at bounding box center [1047, 140] width 187 height 18
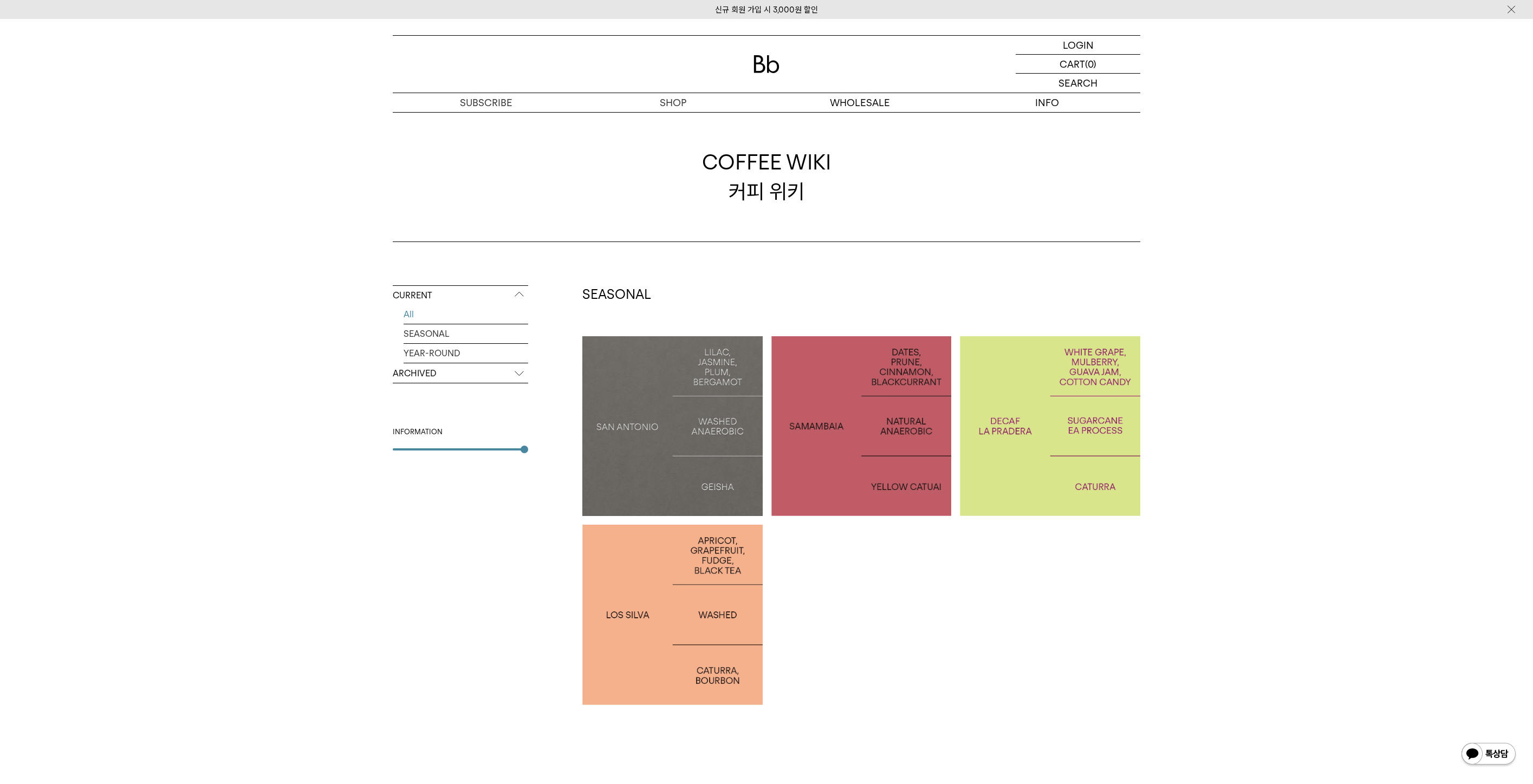
click at [718, 463] on div at bounding box center [672, 426] width 180 height 180
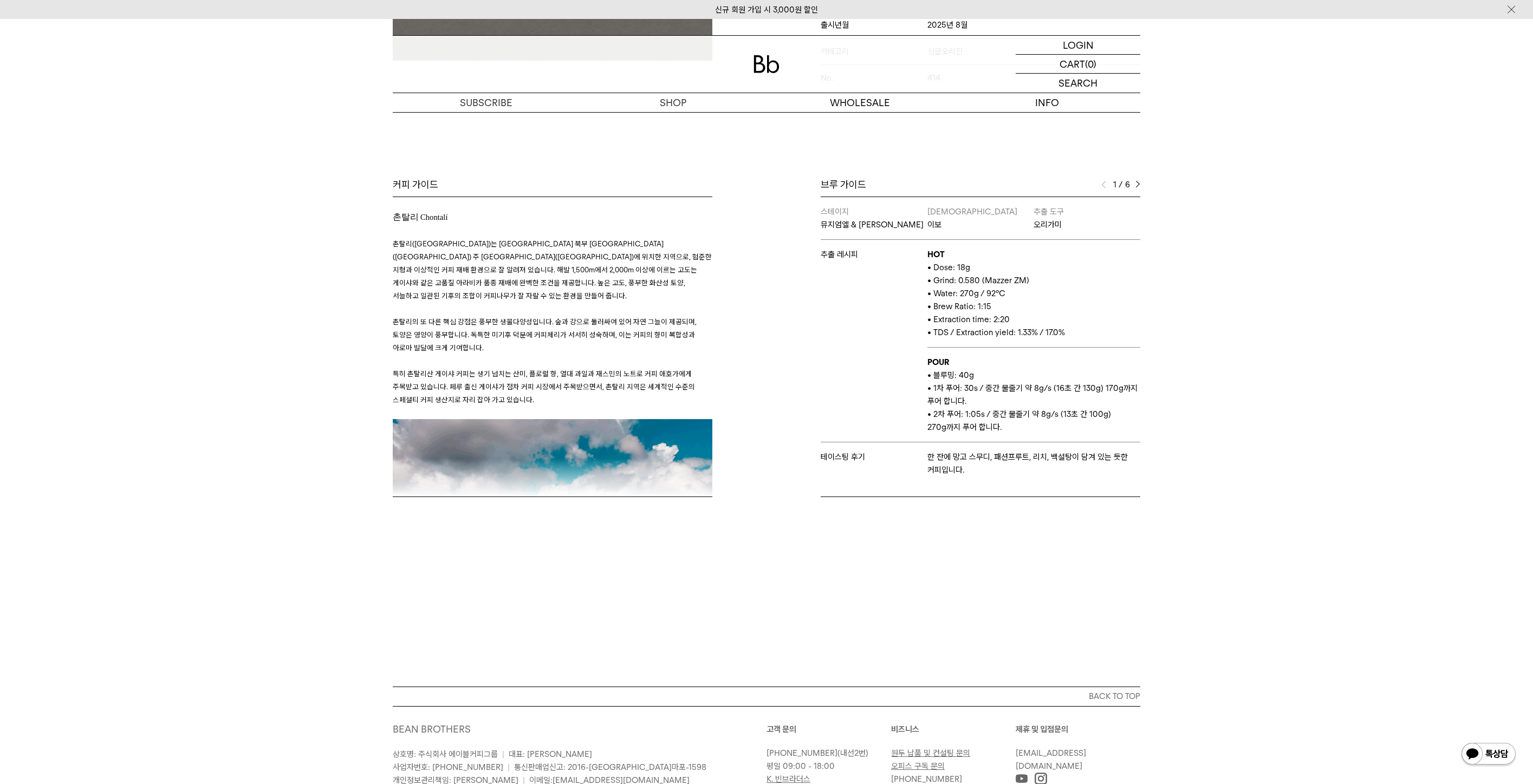
scroll to position [406, 0]
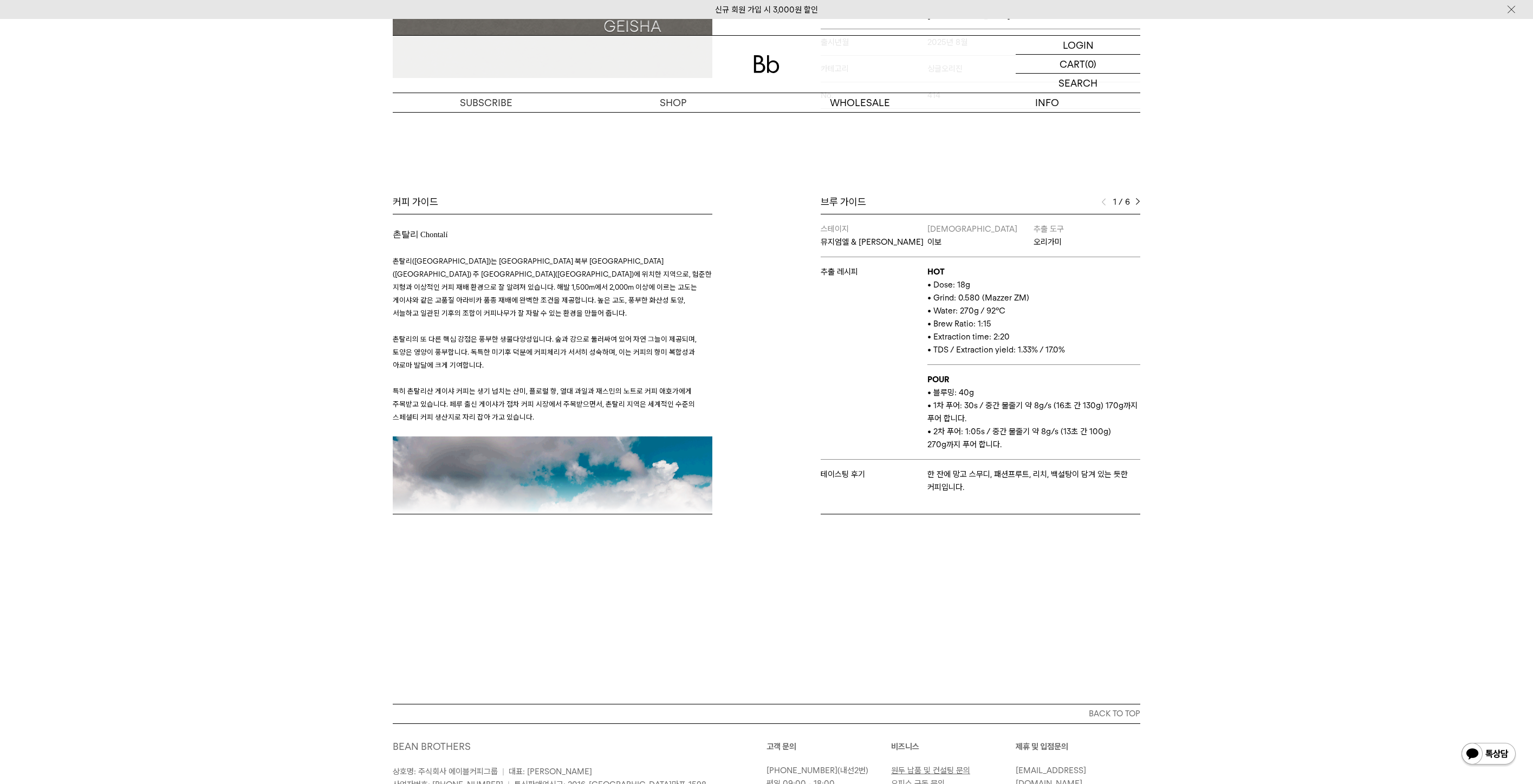
click at [614, 472] on div "커피 가이드 촌탈리 Chontalí 촌탈리(Chontalí)는 페루 북부 카하마르카(Cajamarca) 주 하엔(Jaén)에 위치한 지역으로,…" at bounding box center [577, 355] width 379 height 319
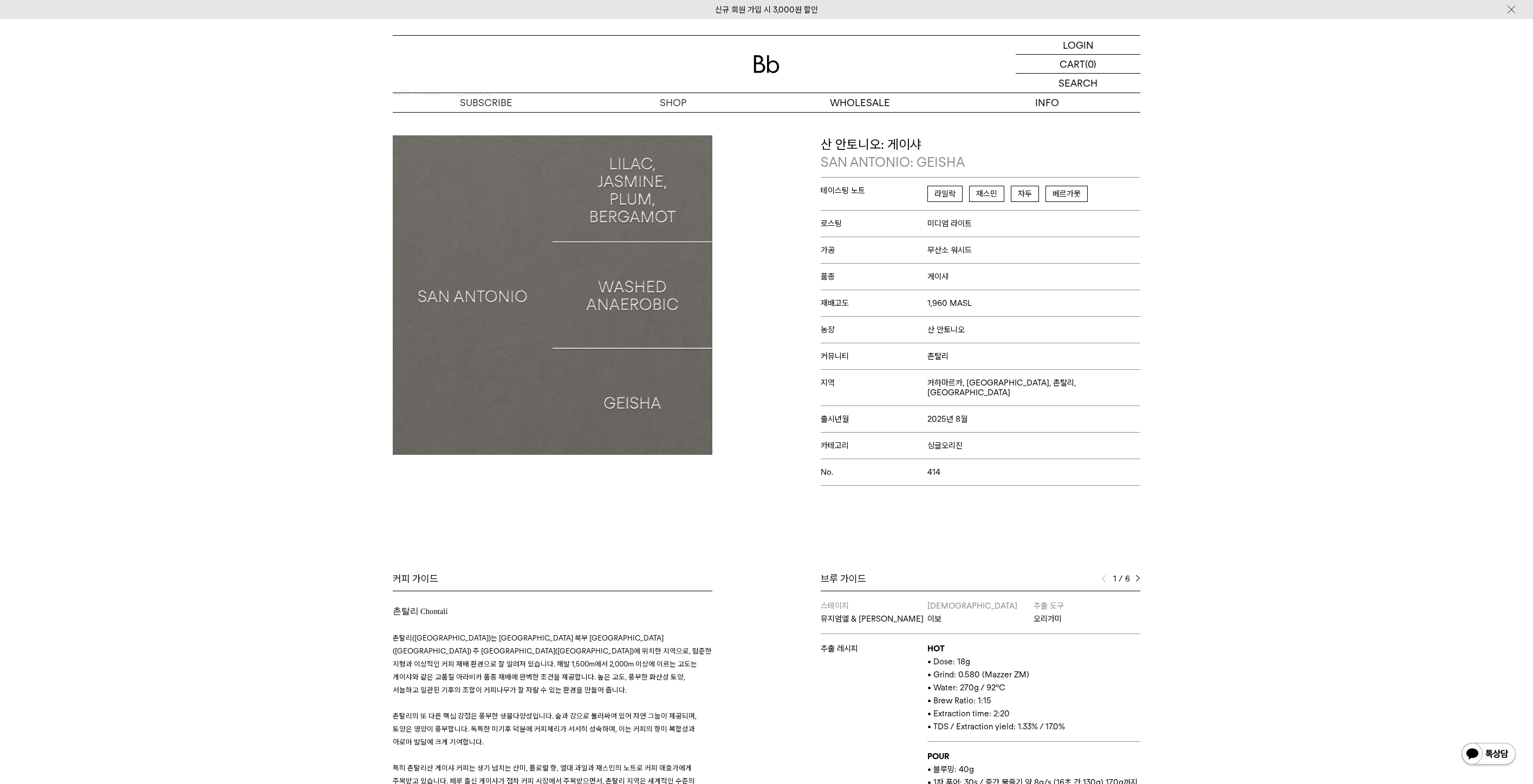
scroll to position [14, 0]
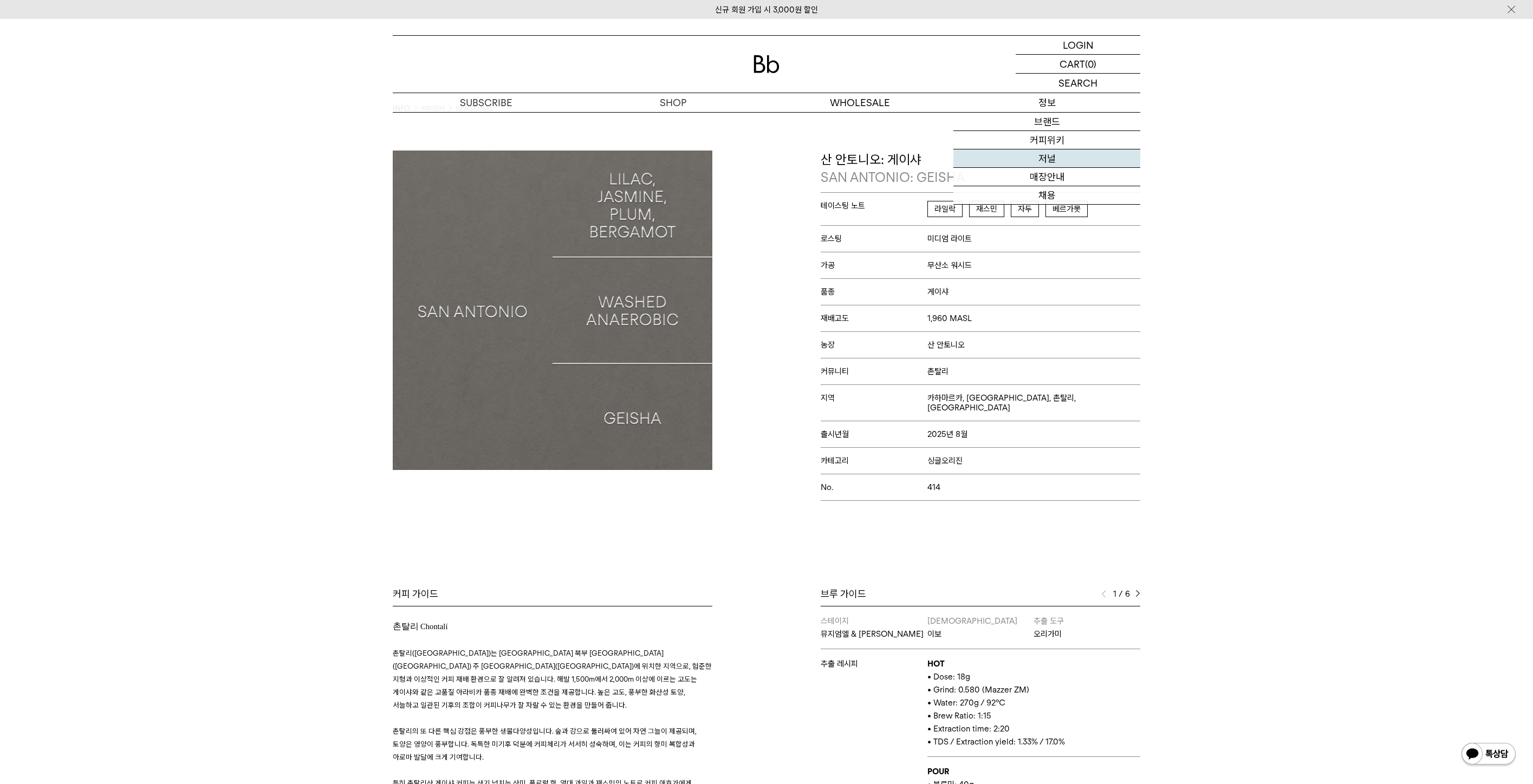
click at [1022, 159] on link "저널" at bounding box center [1047, 158] width 187 height 18
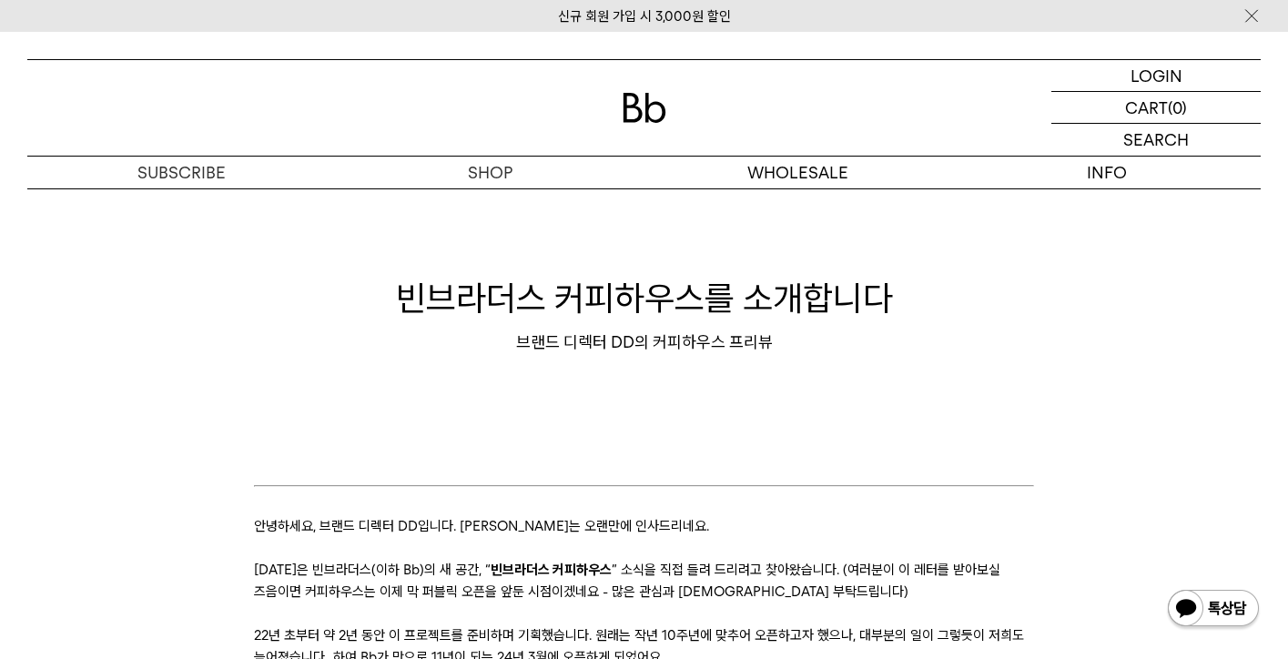
scroll to position [142, 0]
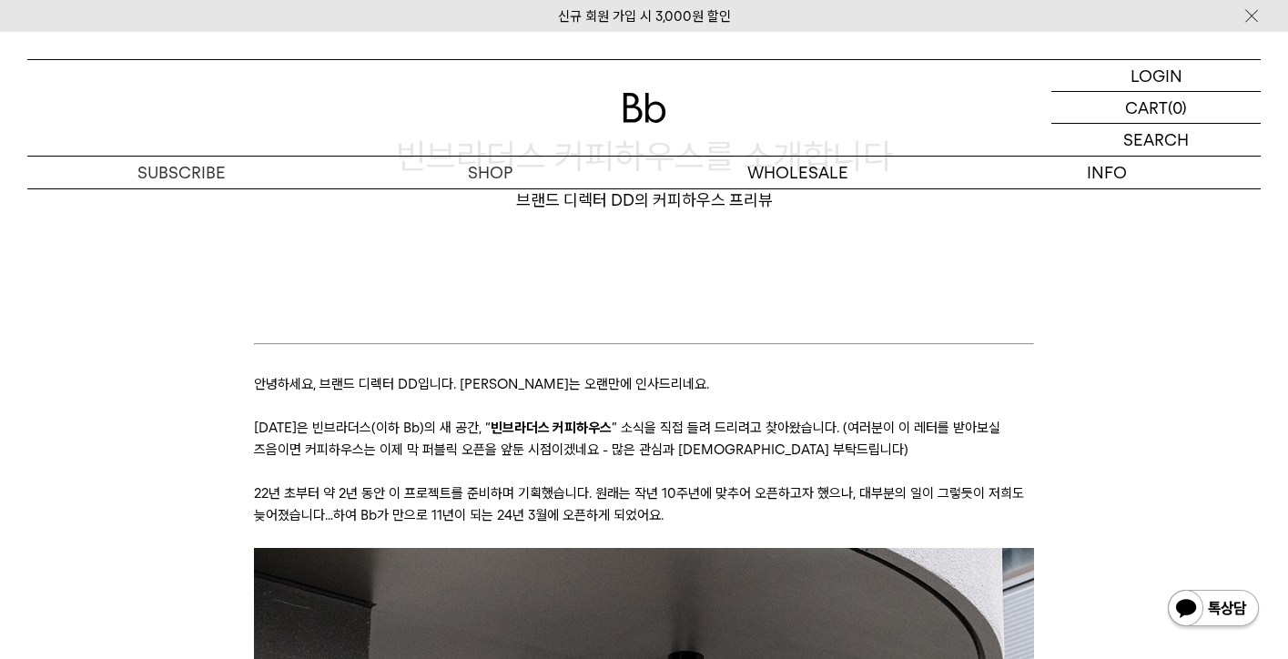
click at [644, 390] on p "안녕하세요, 브랜드 디렉터 DD입니다. 레터로는 오랜만에 인사드리네요." at bounding box center [644, 384] width 780 height 22
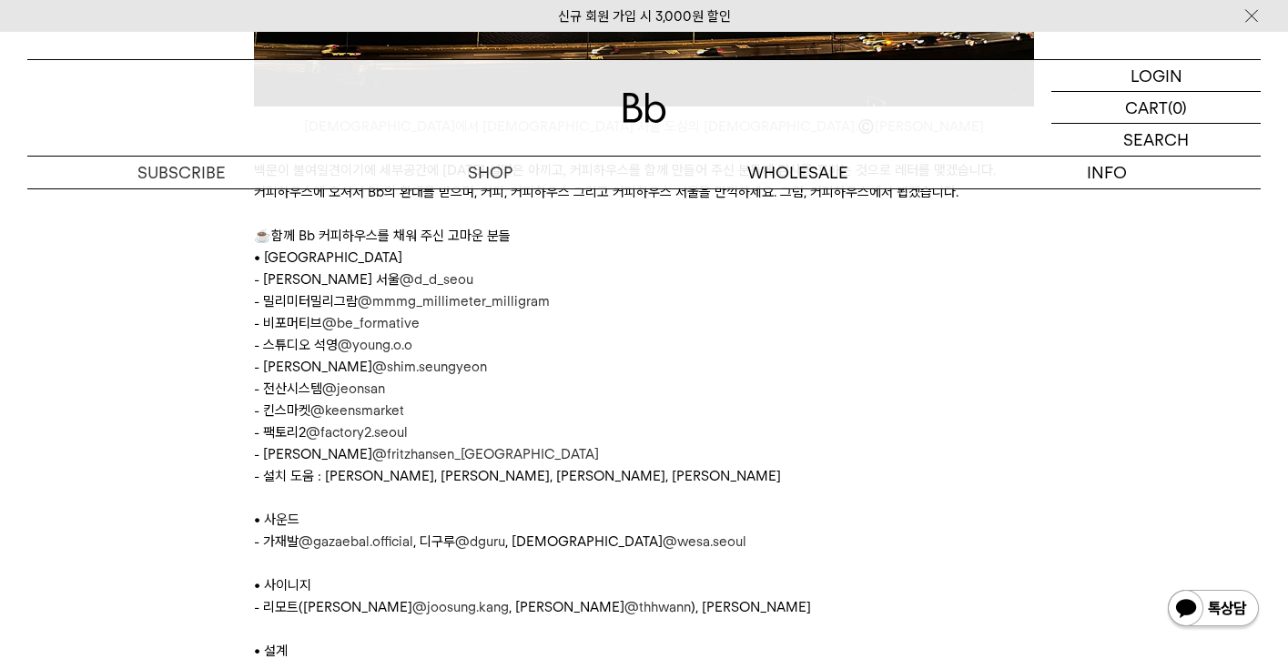
scroll to position [9477, 0]
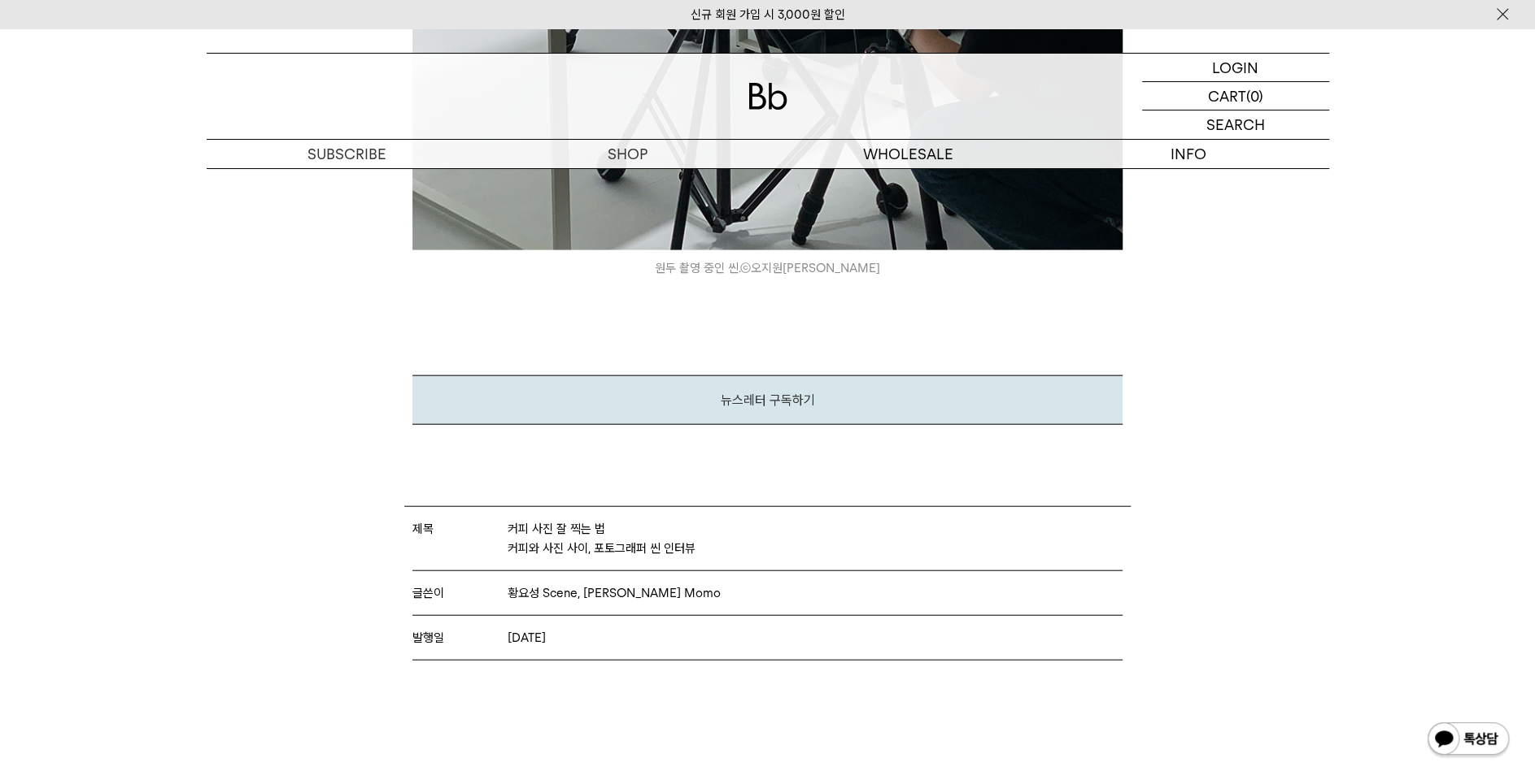
scroll to position [12125, 0]
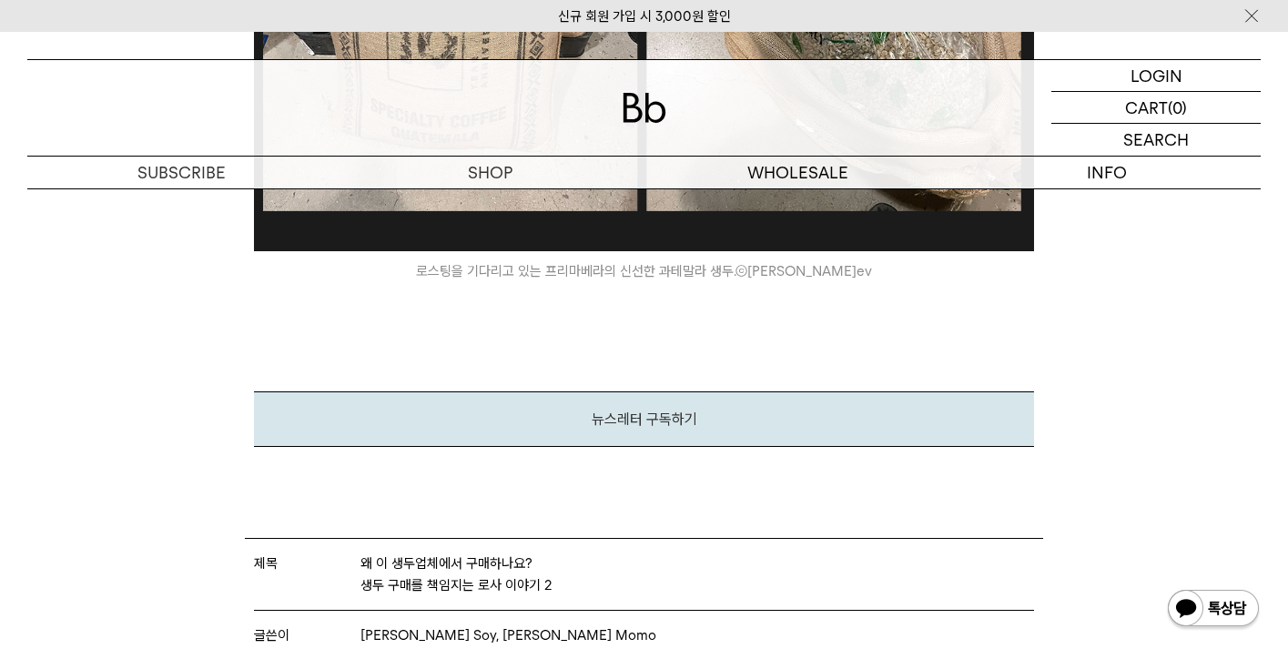
scroll to position [8478, 0]
